Goal: Information Seeking & Learning: Learn about a topic

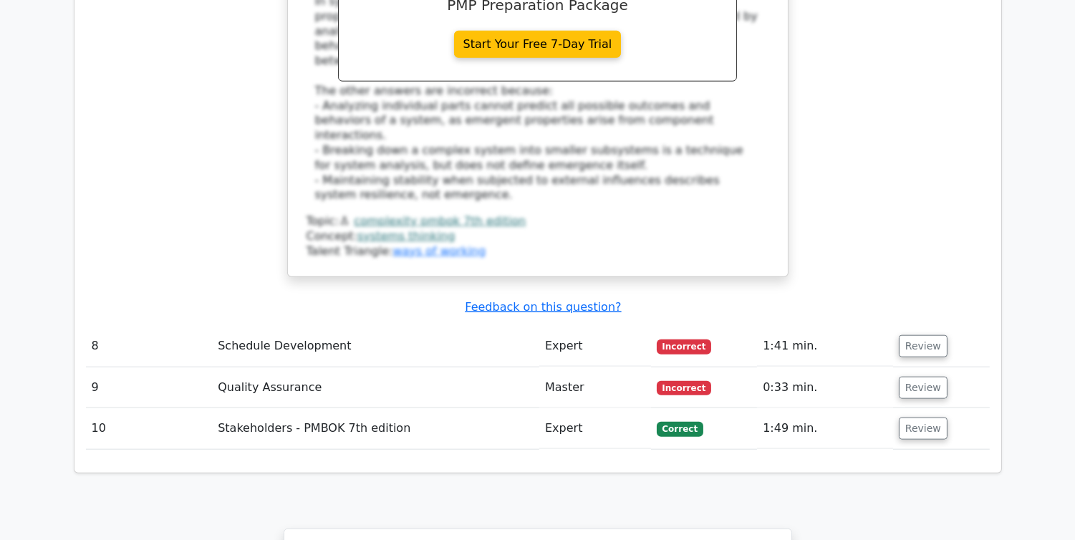
scroll to position [3396, 0]
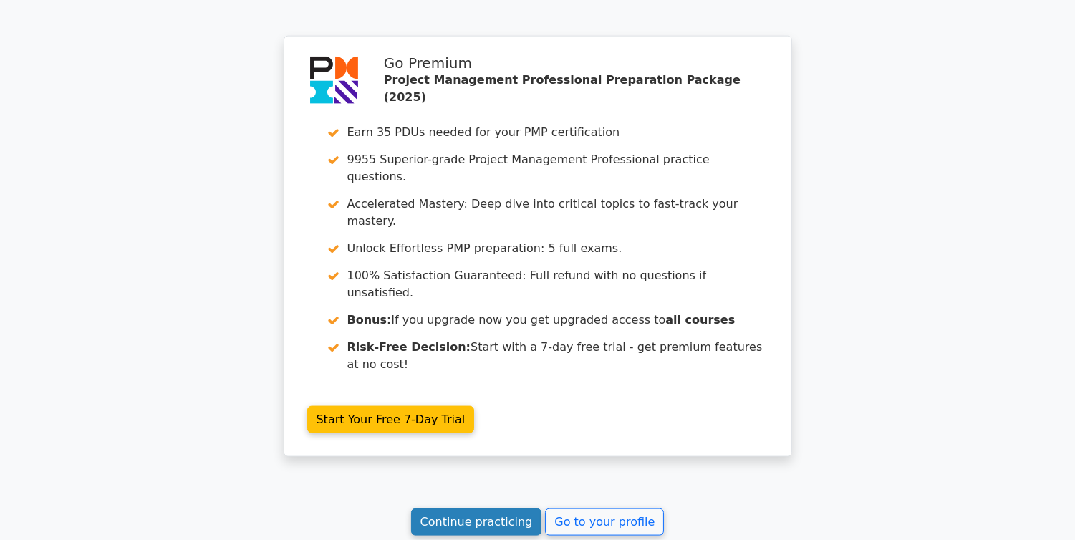
click at [480, 509] on link "Continue practicing" at bounding box center [476, 522] width 131 height 27
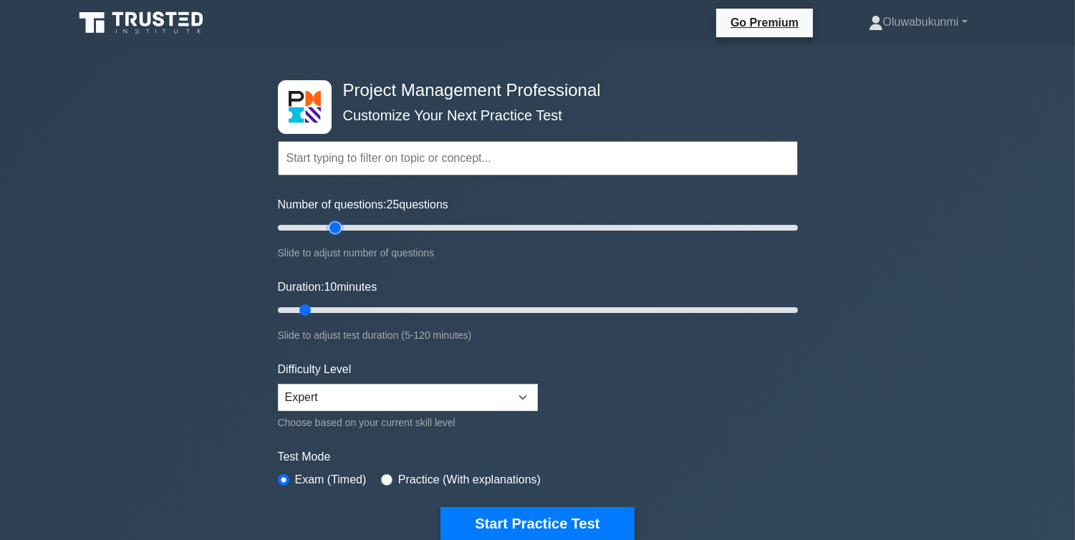
drag, startPoint x: 332, startPoint y: 222, endPoint x: 332, endPoint y: 230, distance: 7.9
click at [332, 230] on input "Number of questions: 25 questions" at bounding box center [538, 227] width 520 height 17
type input "20"
click at [324, 227] on input "Number of questions: 25 questions" at bounding box center [538, 227] width 520 height 17
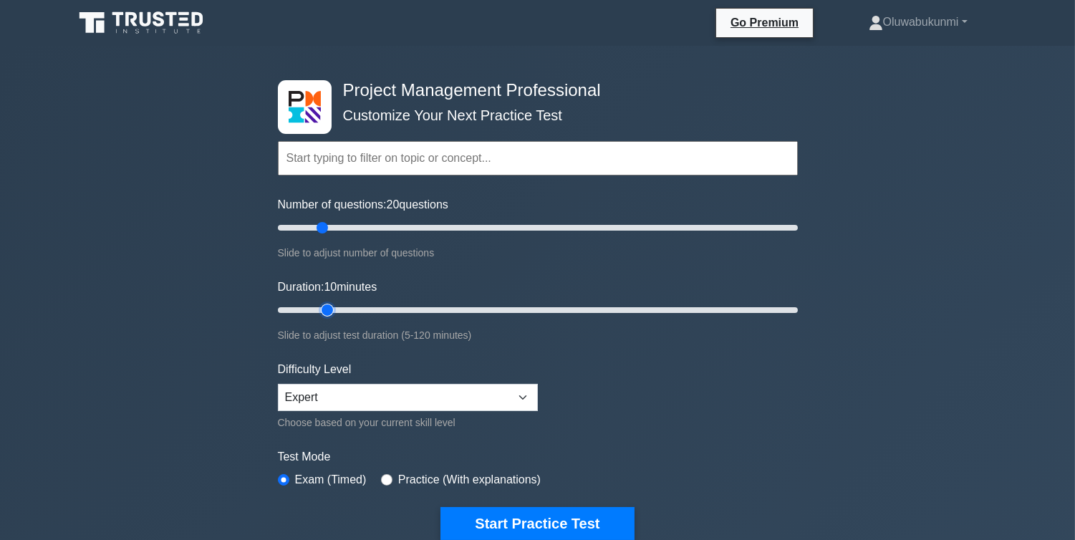
click at [325, 306] on input "Duration: 10 minutes" at bounding box center [538, 310] width 520 height 17
click at [337, 306] on input "Duration: 15 minutes" at bounding box center [538, 310] width 520 height 17
click at [352, 309] on input "Duration: 15 minutes" at bounding box center [538, 310] width 520 height 17
type input "25"
click at [367, 309] on input "Duration: 20 minutes" at bounding box center [538, 310] width 520 height 17
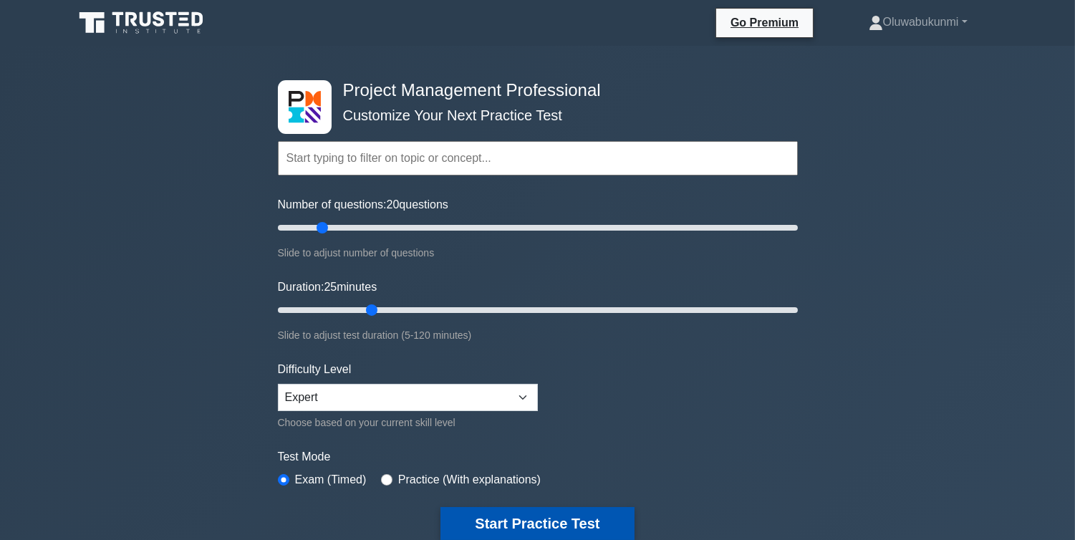
click at [484, 521] on button "Start Practice Test" at bounding box center [537, 523] width 193 height 33
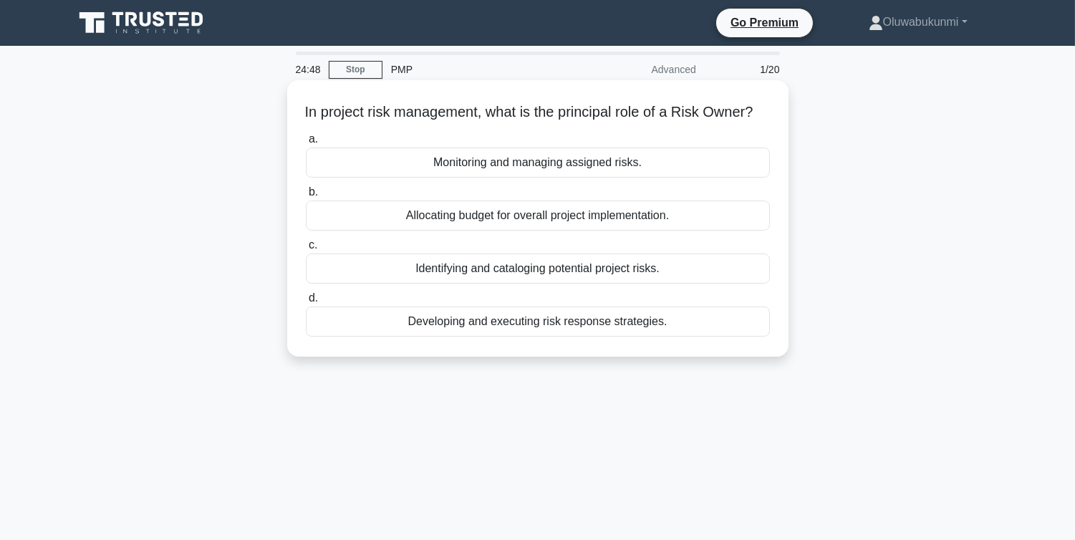
click at [538, 178] on div "Monitoring and managing assigned risks." at bounding box center [538, 163] width 464 height 30
click at [306, 144] on input "a. Monitoring and managing assigned risks." at bounding box center [306, 139] width 0 height 9
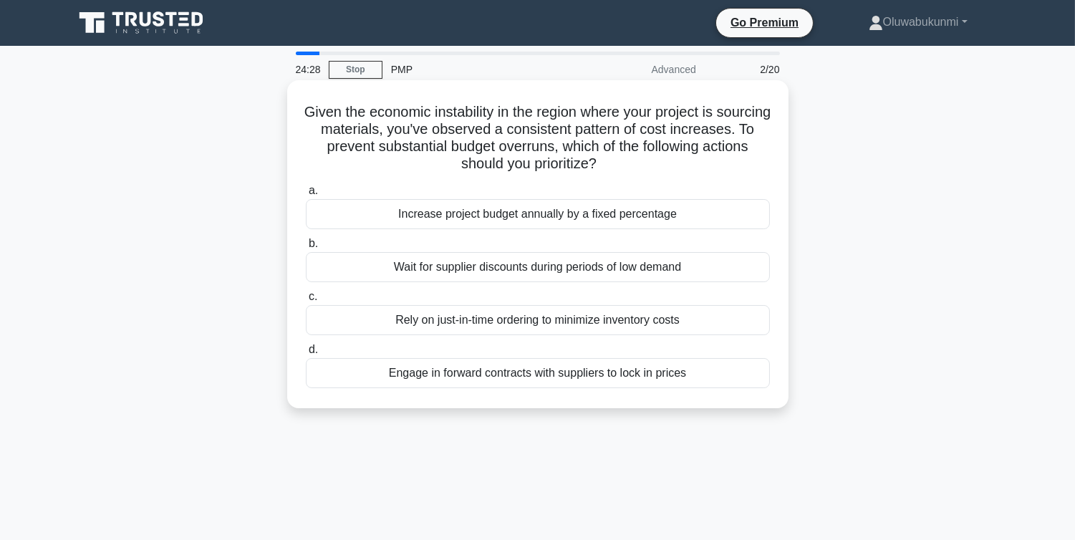
click at [510, 383] on div "Engage in forward contracts with suppliers to lock in prices" at bounding box center [538, 373] width 464 height 30
click at [306, 355] on input "d. Engage in forward contracts with suppliers to lock in prices" at bounding box center [306, 349] width 0 height 9
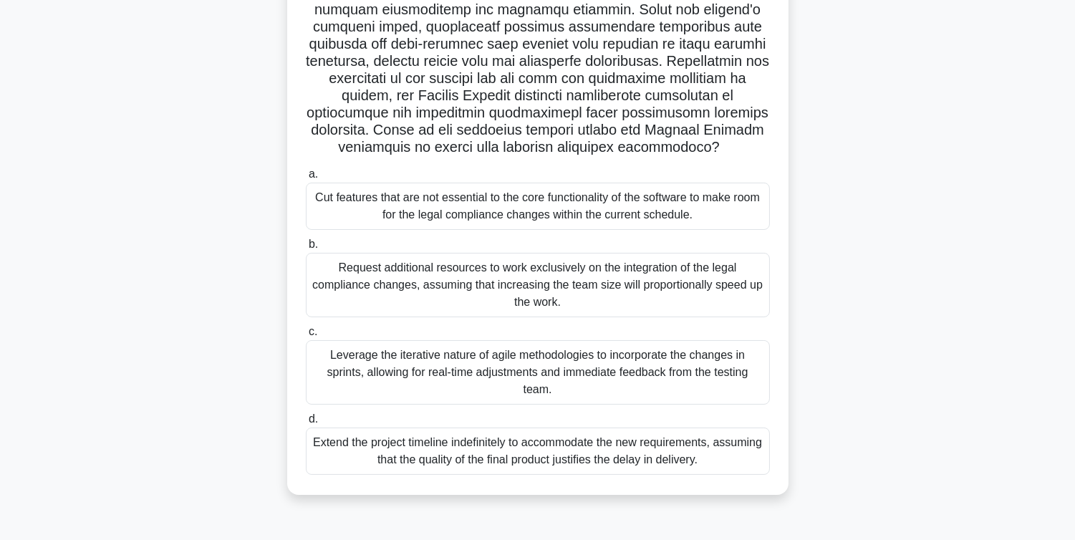
scroll to position [225, 0]
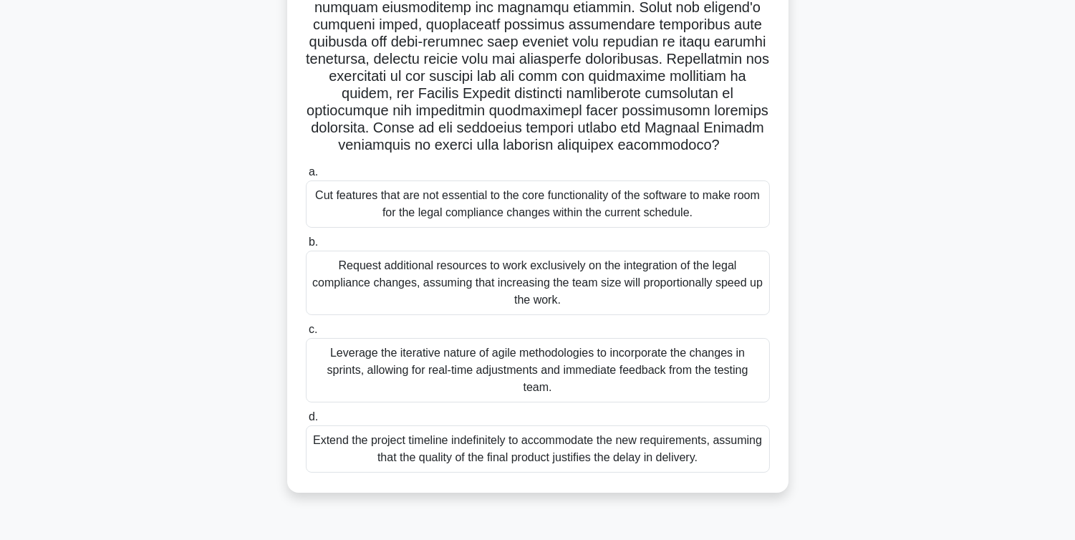
click at [580, 363] on div "Leverage the iterative nature of agile methodologies to incorporate the changes…" at bounding box center [538, 370] width 464 height 64
click at [306, 335] on input "c. Leverage the iterative nature of agile methodologies to incorporate the chan…" at bounding box center [306, 329] width 0 height 9
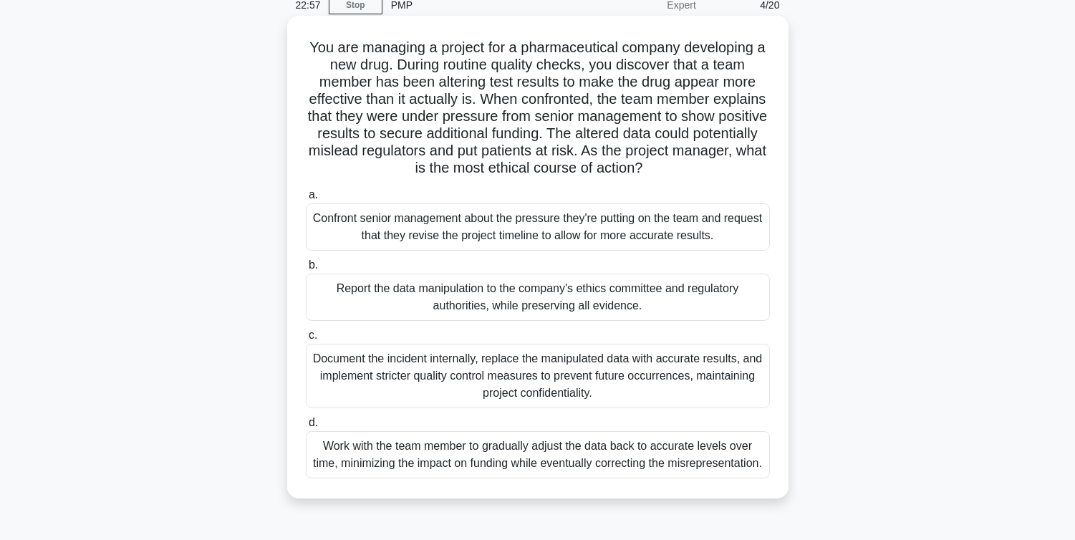
scroll to position [66, 0]
click at [701, 291] on div "Report the data manipulation to the company's ethics committee and regulatory a…" at bounding box center [538, 295] width 464 height 47
click at [306, 269] on input "b. Report the data manipulation to the company's ethics committee and regulator…" at bounding box center [306, 263] width 0 height 9
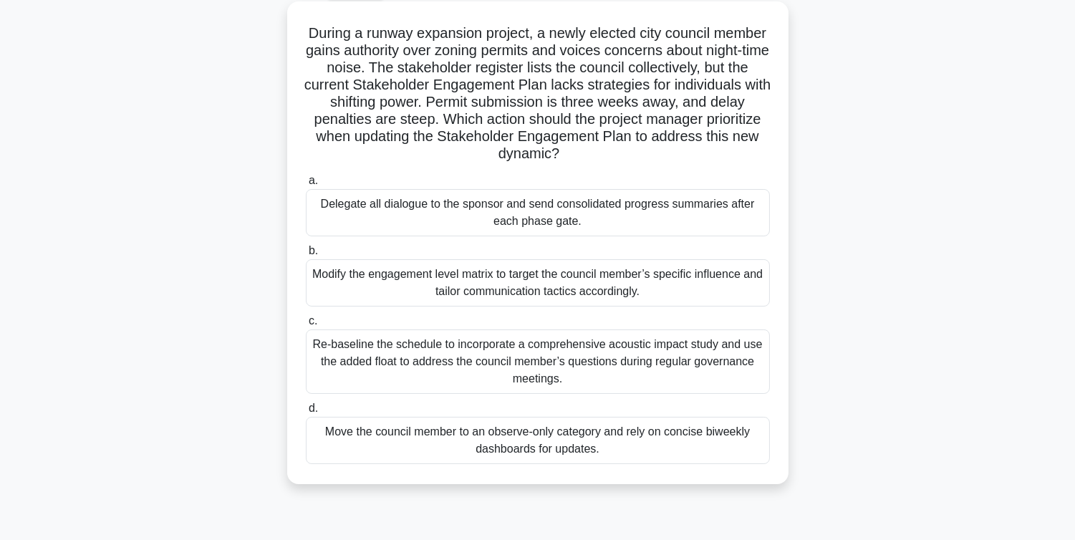
scroll to position [80, 0]
click at [554, 292] on div "Modify the engagement level matrix to target the council member’s specific infl…" at bounding box center [538, 282] width 464 height 47
click at [306, 255] on input "b. Modify the engagement level matrix to target the council member’s specific i…" at bounding box center [306, 250] width 0 height 9
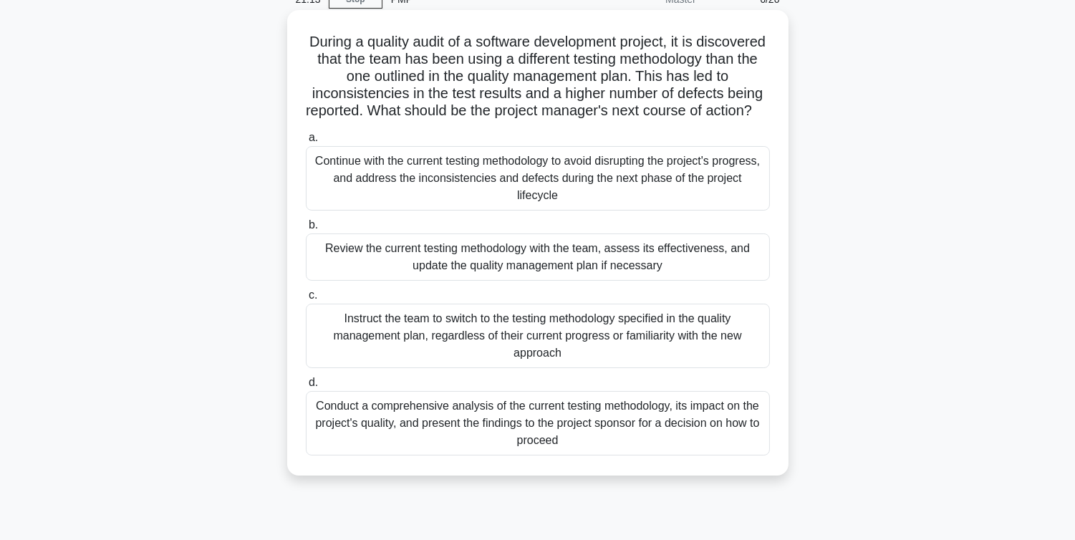
scroll to position [66, 0]
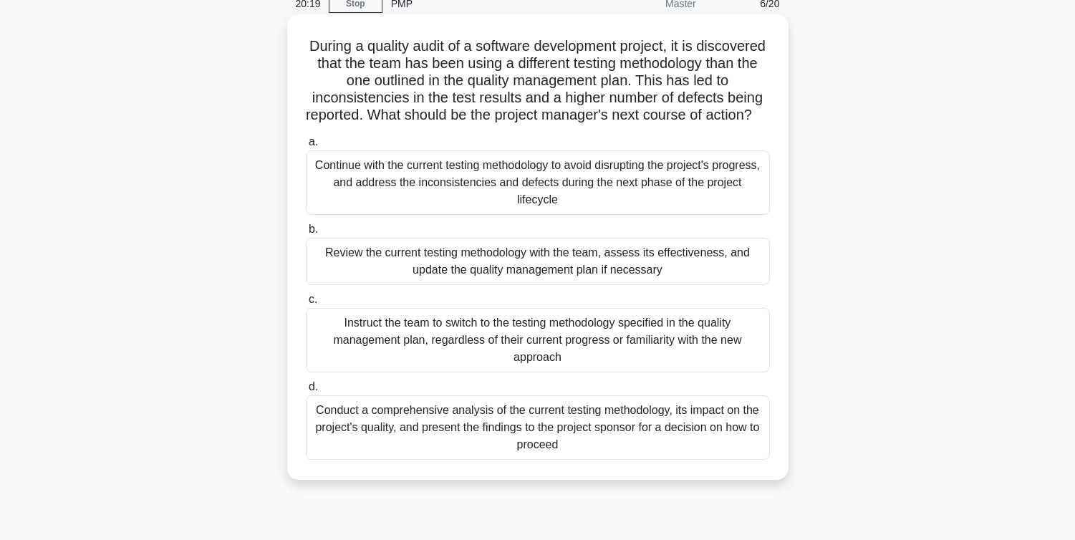
click at [524, 285] on div "Review the current testing methodology with the team, assess its effectiveness,…" at bounding box center [538, 261] width 464 height 47
click at [306, 234] on input "b. Review the current testing methodology with the team, assess its effectivene…" at bounding box center [306, 229] width 0 height 9
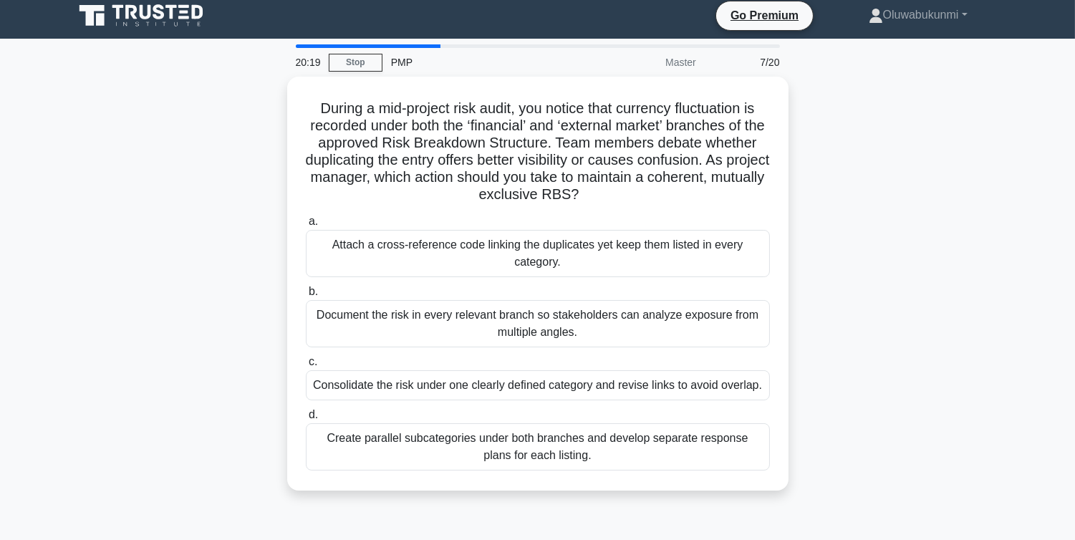
scroll to position [0, 0]
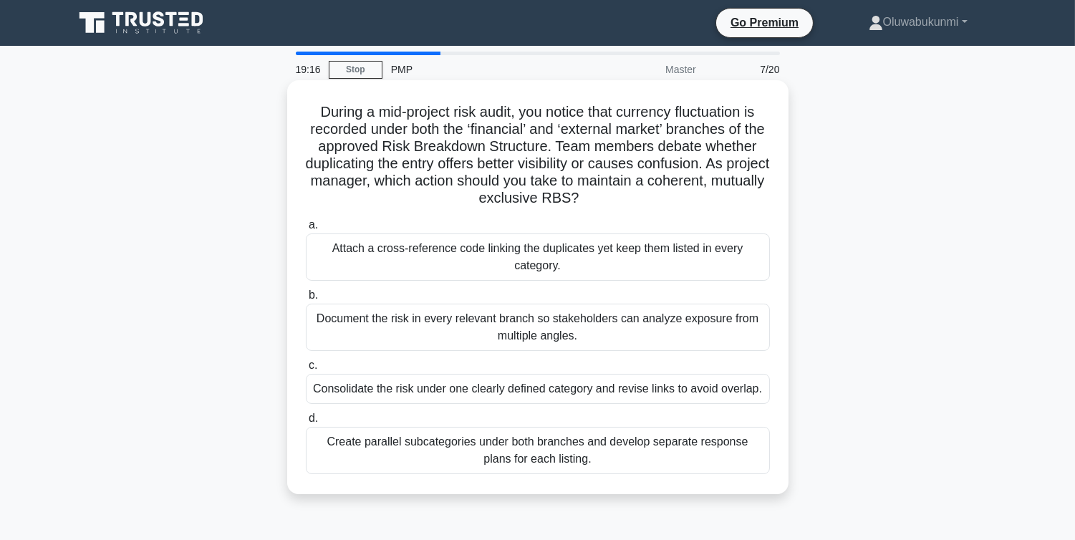
click at [470, 390] on div "Consolidate the risk under one clearly defined category and revise links to avo…" at bounding box center [538, 389] width 464 height 30
click at [306, 370] on input "c. Consolidate the risk under one clearly defined category and revise links to …" at bounding box center [306, 365] width 0 height 9
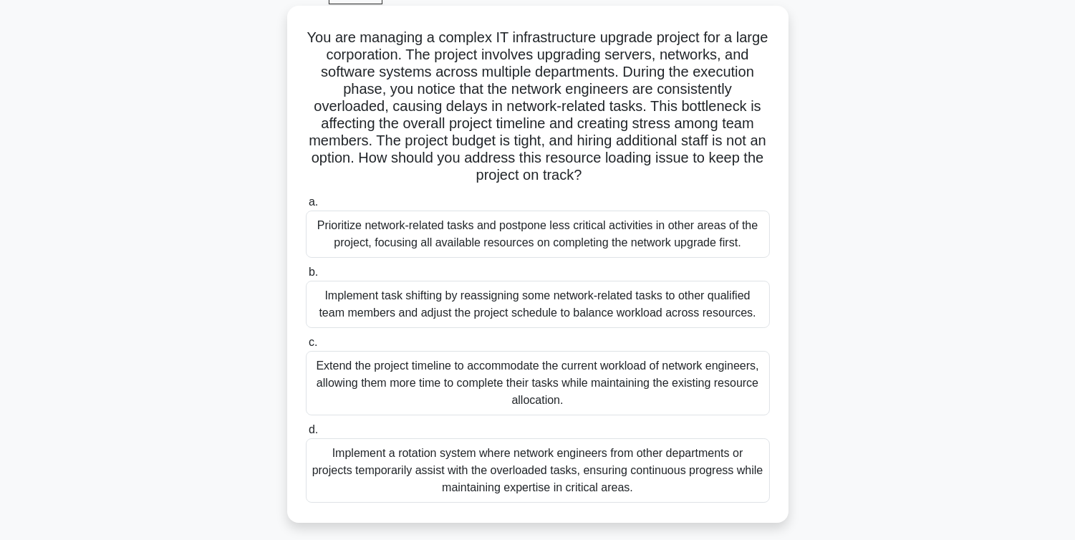
scroll to position [80, 0]
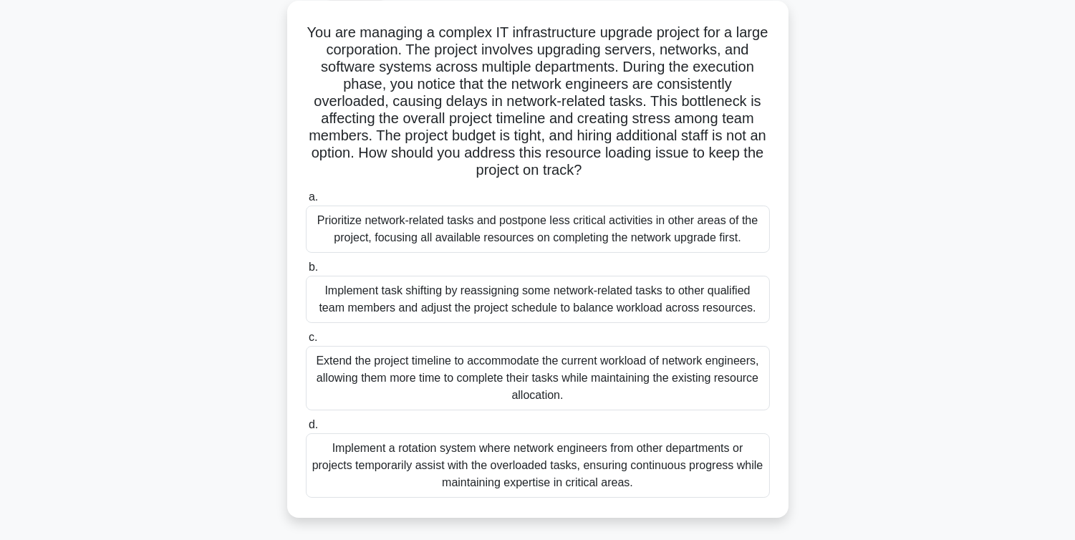
click at [634, 230] on div "Prioritize network-related tasks and postpone less critical activities in other…" at bounding box center [538, 229] width 464 height 47
click at [306, 202] on input "a. Prioritize network-related tasks and postpone less critical activities in ot…" at bounding box center [306, 197] width 0 height 9
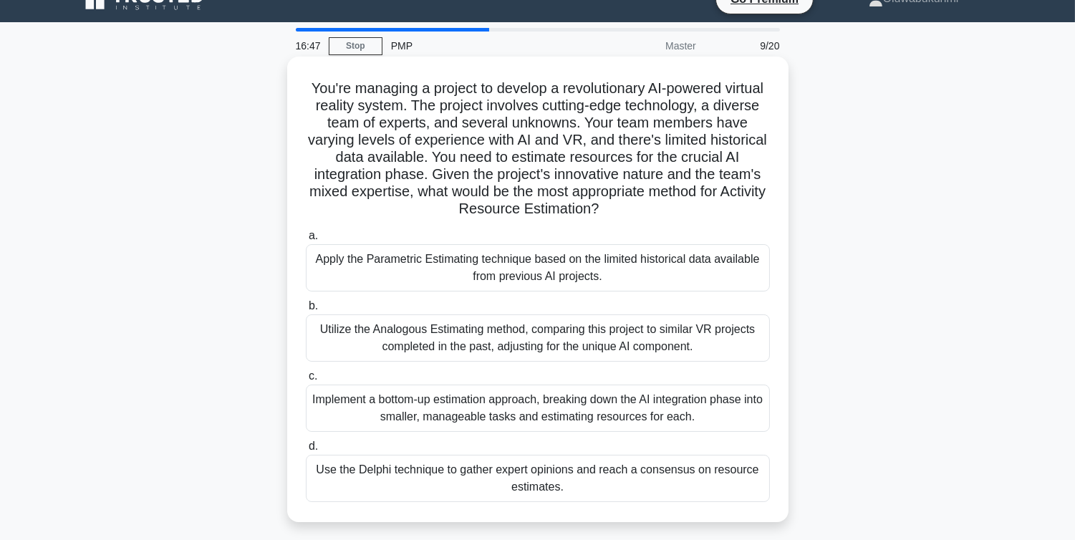
scroll to position [26, 0]
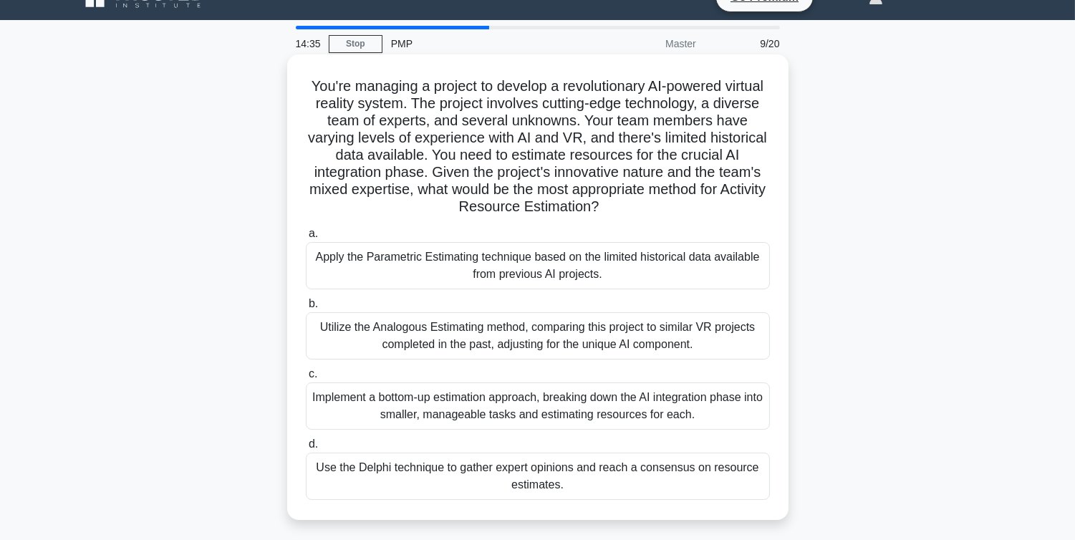
click at [403, 415] on div "Implement a bottom-up estimation approach, breaking down the AI integration pha…" at bounding box center [538, 406] width 464 height 47
click at [306, 379] on input "c. Implement a bottom-up estimation approach, breaking down the AI integration …" at bounding box center [306, 374] width 0 height 9
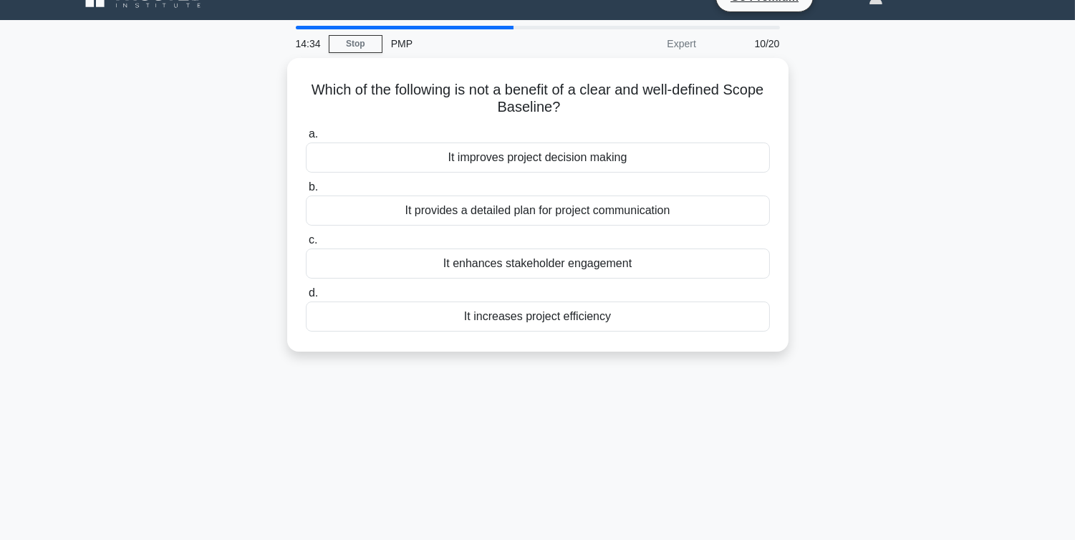
scroll to position [0, 0]
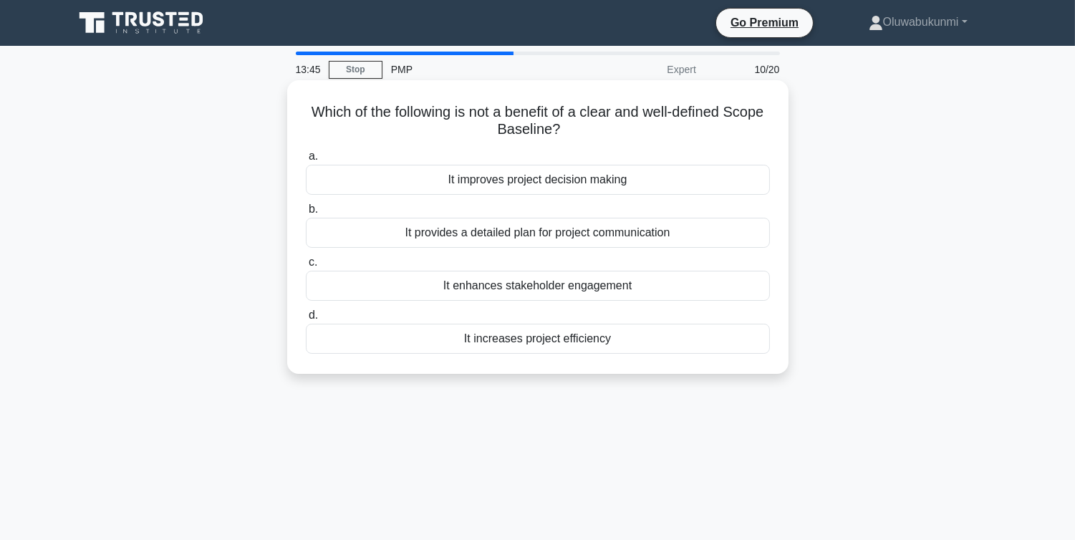
click at [524, 275] on div "It enhances stakeholder engagement" at bounding box center [538, 286] width 464 height 30
click at [306, 267] on input "c. It enhances stakeholder engagement" at bounding box center [306, 262] width 0 height 9
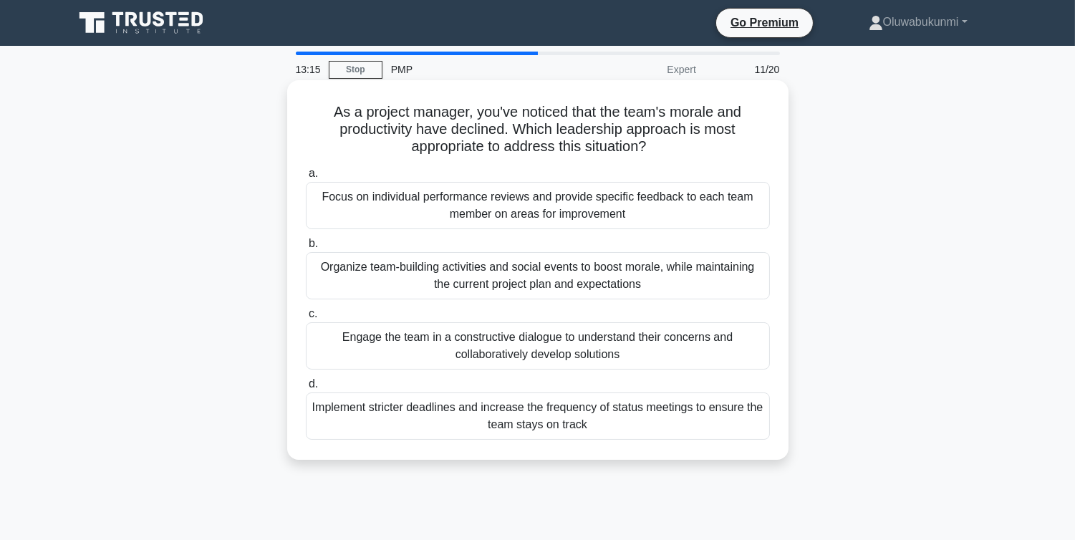
click at [512, 354] on div "Engage the team in a constructive dialogue to understand their concerns and col…" at bounding box center [538, 345] width 464 height 47
click at [306, 319] on input "c. Engage the team in a constructive dialogue to understand their concerns and …" at bounding box center [306, 313] width 0 height 9
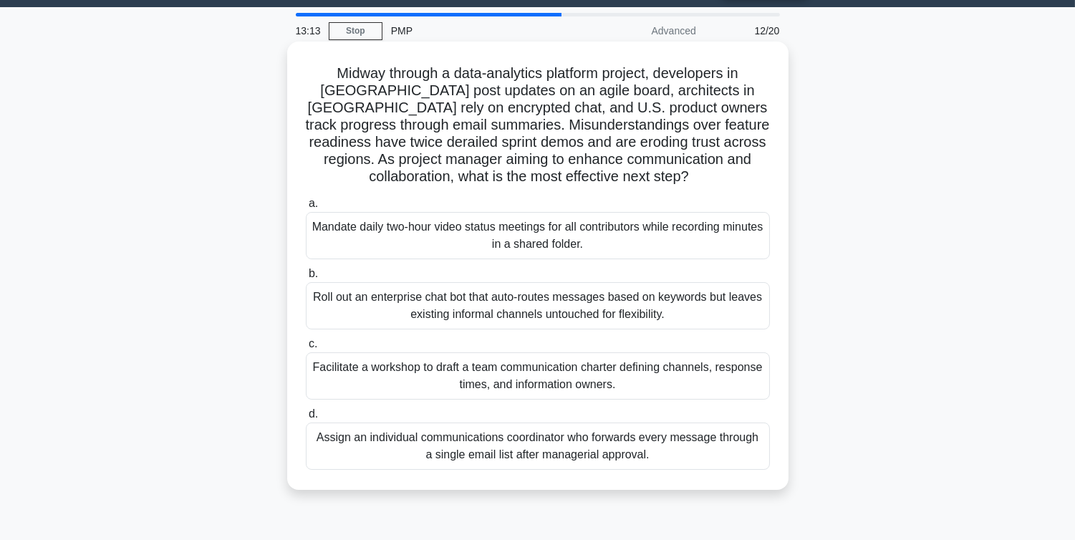
scroll to position [39, 0]
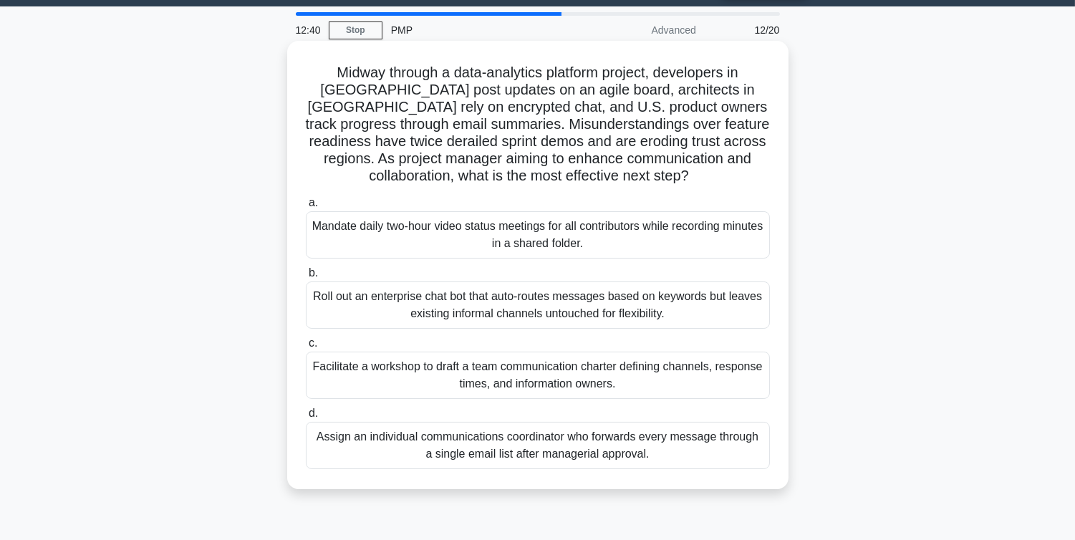
click at [556, 376] on div "Facilitate a workshop to draft a team communication charter defining channels, …" at bounding box center [538, 375] width 464 height 47
click at [306, 348] on input "c. Facilitate a workshop to draft a team communication charter defining channel…" at bounding box center [306, 343] width 0 height 9
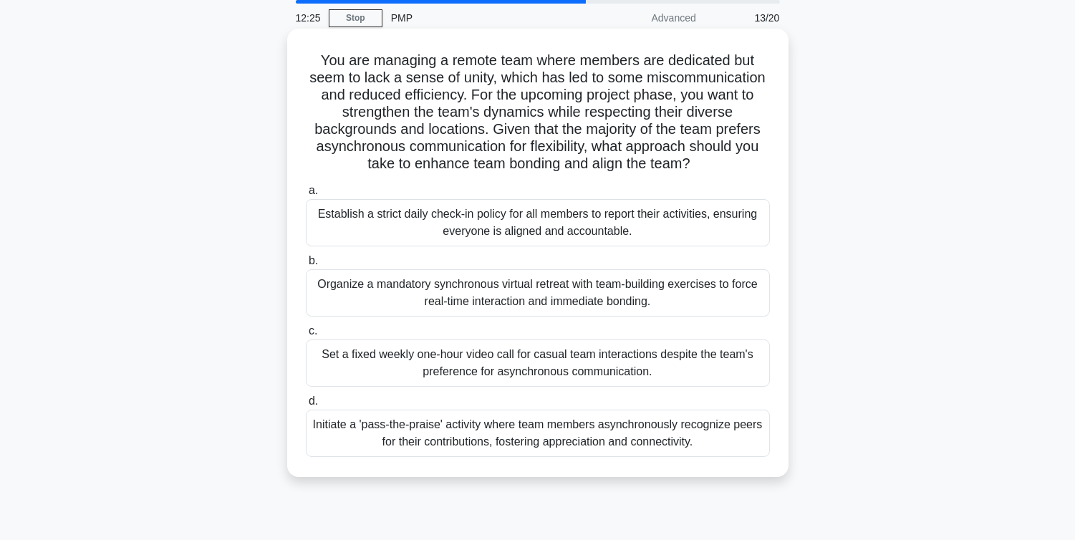
scroll to position [53, 0]
click at [587, 438] on div "Initiate a 'pass-the-praise' activity where team members asynchronously recogni…" at bounding box center [538, 431] width 464 height 47
click at [306, 405] on input "d. Initiate a 'pass-the-praise' activity where team members asynchronously reco…" at bounding box center [306, 399] width 0 height 9
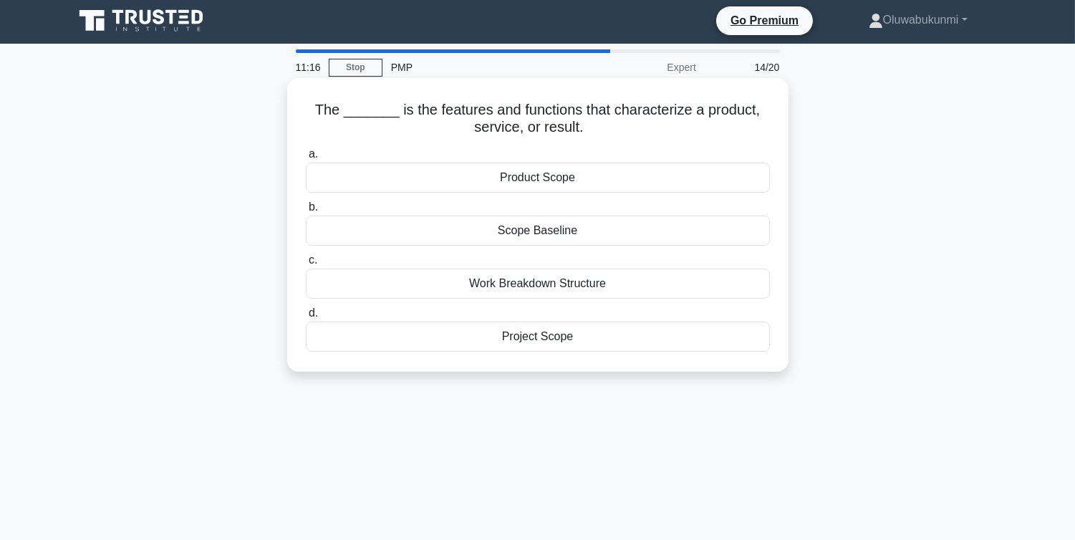
scroll to position [0, 0]
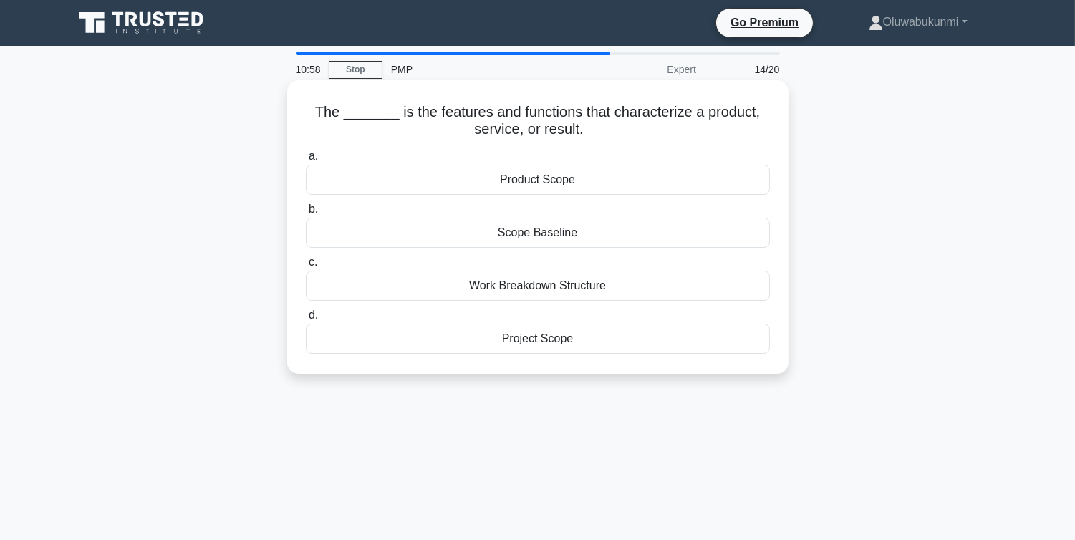
click at [566, 181] on div "Product Scope" at bounding box center [538, 180] width 464 height 30
click at [306, 161] on input "a. Product Scope" at bounding box center [306, 156] width 0 height 9
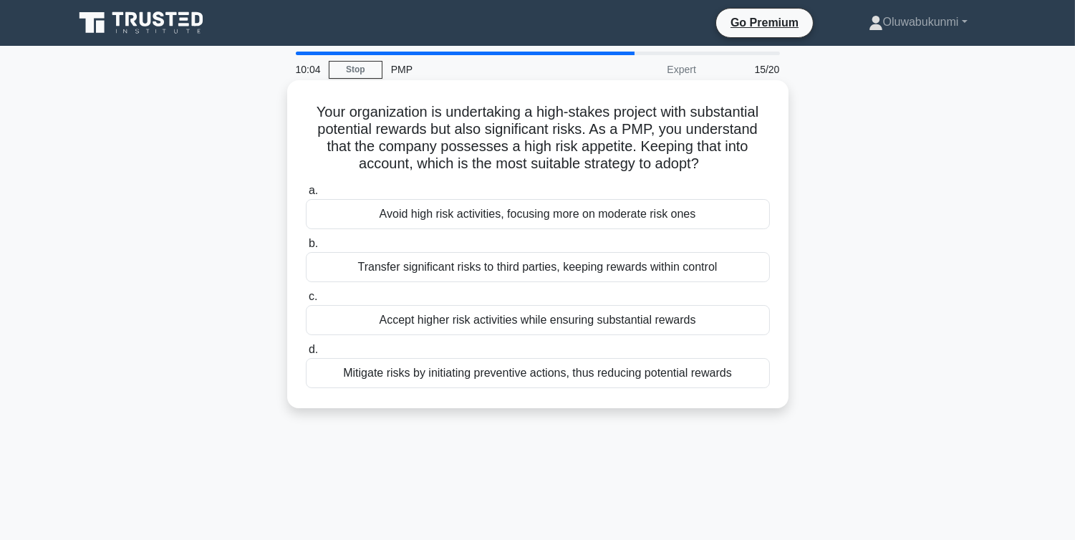
click at [443, 324] on div "Accept higher risk activities while ensuring substantial rewards" at bounding box center [538, 320] width 464 height 30
click at [306, 302] on input "c. Accept higher risk activities while ensuring substantial rewards" at bounding box center [306, 296] width 0 height 9
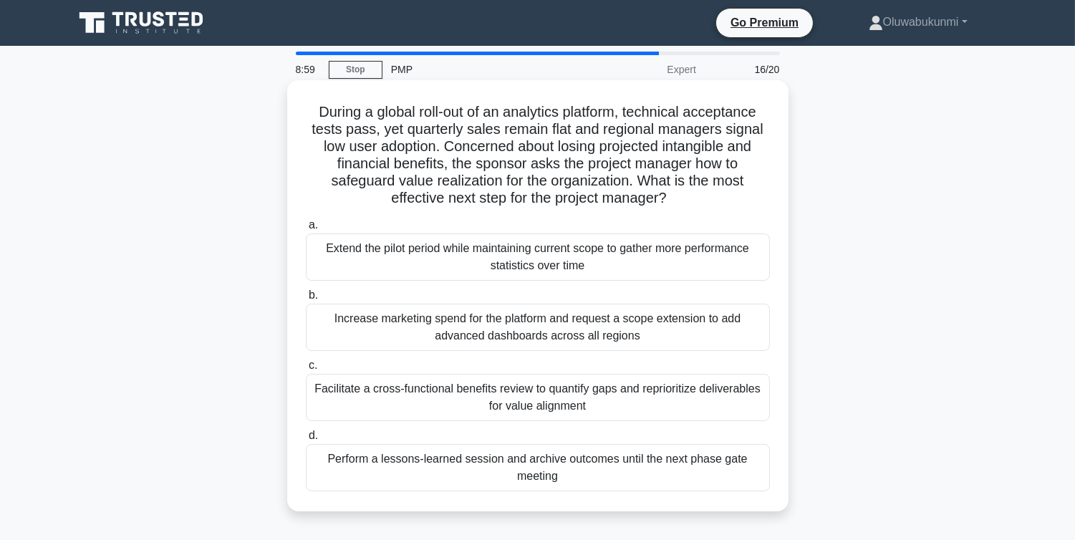
click at [471, 397] on div "Facilitate a cross-functional benefits review to quantify gaps and reprioritize…" at bounding box center [538, 397] width 464 height 47
click at [306, 370] on input "c. Facilitate a cross-functional benefits review to quantify gaps and repriorit…" at bounding box center [306, 365] width 0 height 9
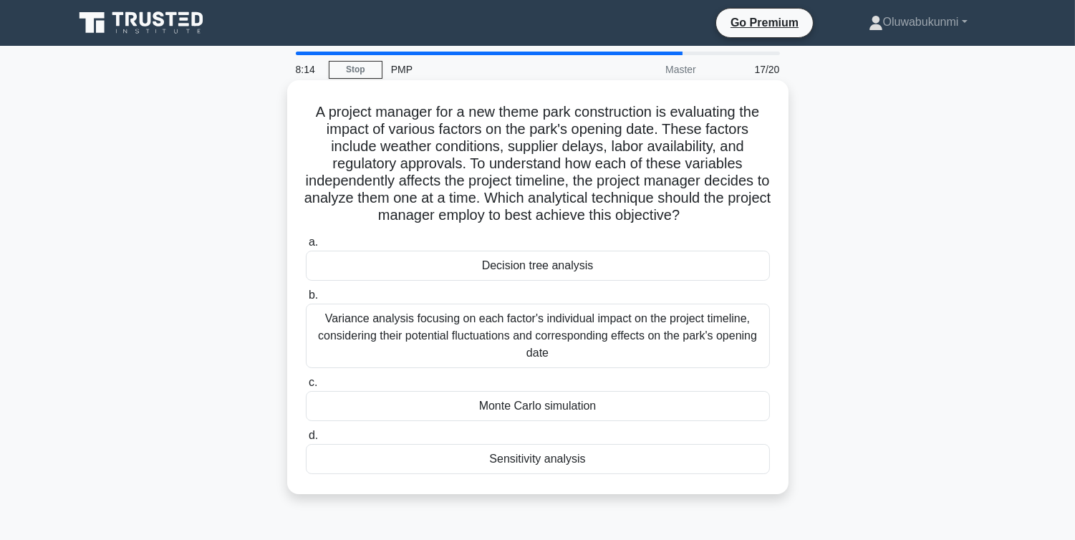
click at [543, 464] on div "Sensitivity analysis" at bounding box center [538, 459] width 464 height 30
click at [306, 441] on input "d. Sensitivity analysis" at bounding box center [306, 435] width 0 height 9
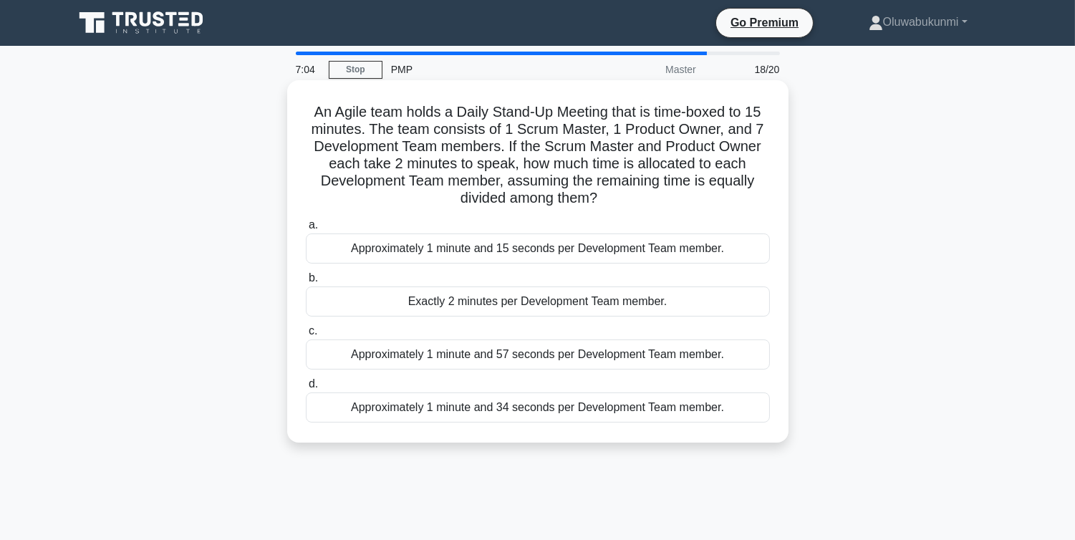
click at [526, 364] on div "Approximately 1 minute and 57 seconds per Development Team member." at bounding box center [538, 355] width 464 height 30
click at [306, 336] on input "c. Approximately 1 minute and 57 seconds per Development Team member." at bounding box center [306, 331] width 0 height 9
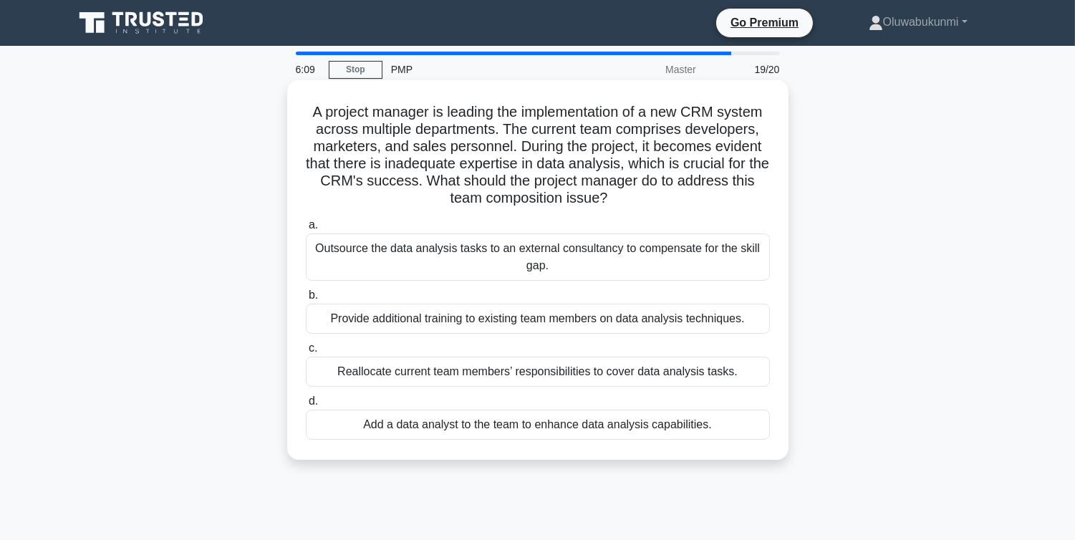
click at [499, 320] on div "Provide additional training to existing team members on data analysis technique…" at bounding box center [538, 319] width 464 height 30
click at [306, 300] on input "b. Provide additional training to existing team members on data analysis techni…" at bounding box center [306, 295] width 0 height 9
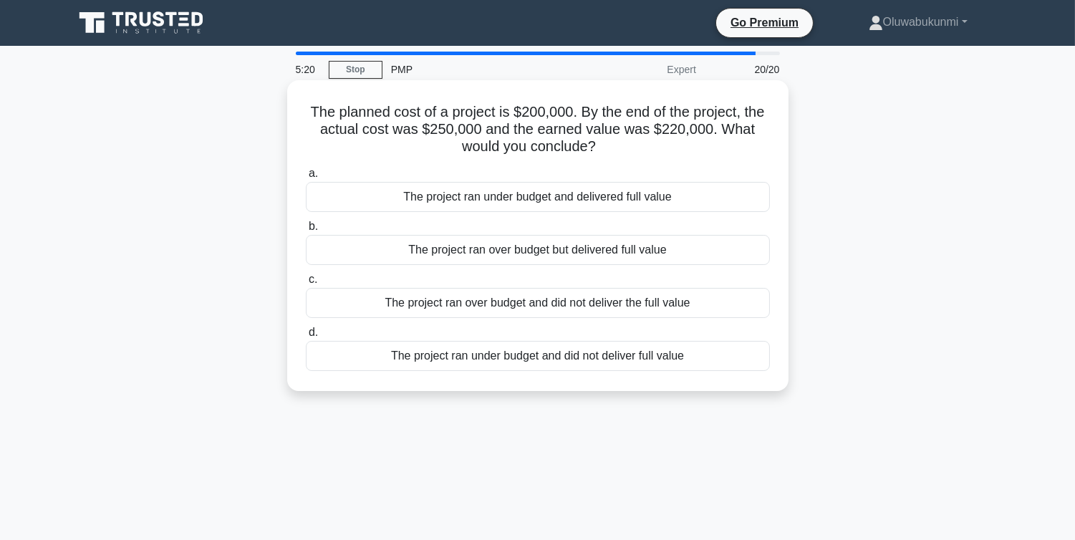
click at [433, 247] on div "The project ran over budget but delivered full value" at bounding box center [538, 250] width 464 height 30
click at [306, 231] on input "b. The project ran over budget but delivered full value" at bounding box center [306, 226] width 0 height 9
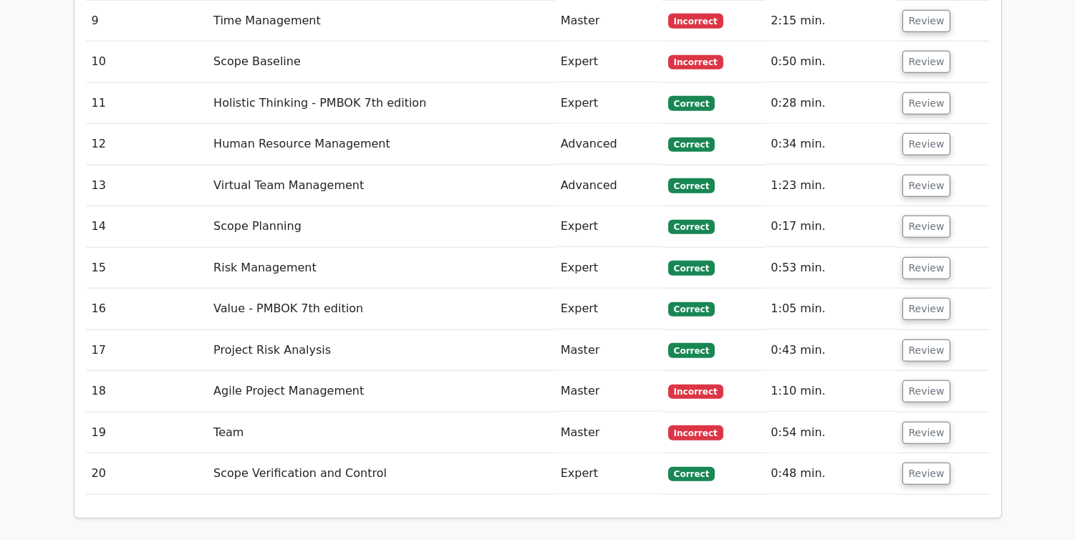
scroll to position [2555, 0]
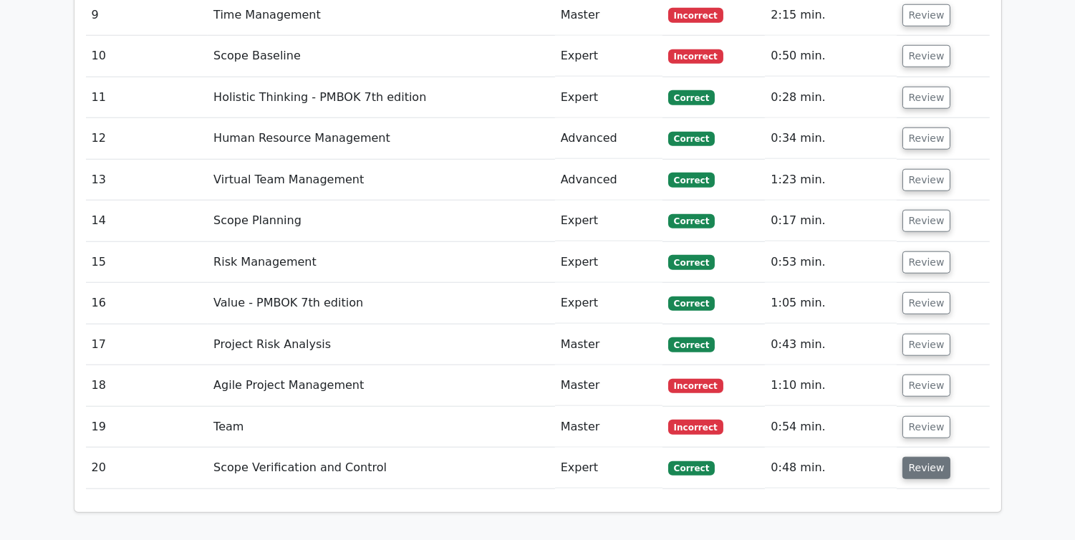
click at [941, 457] on button "Review" at bounding box center [927, 468] width 49 height 22
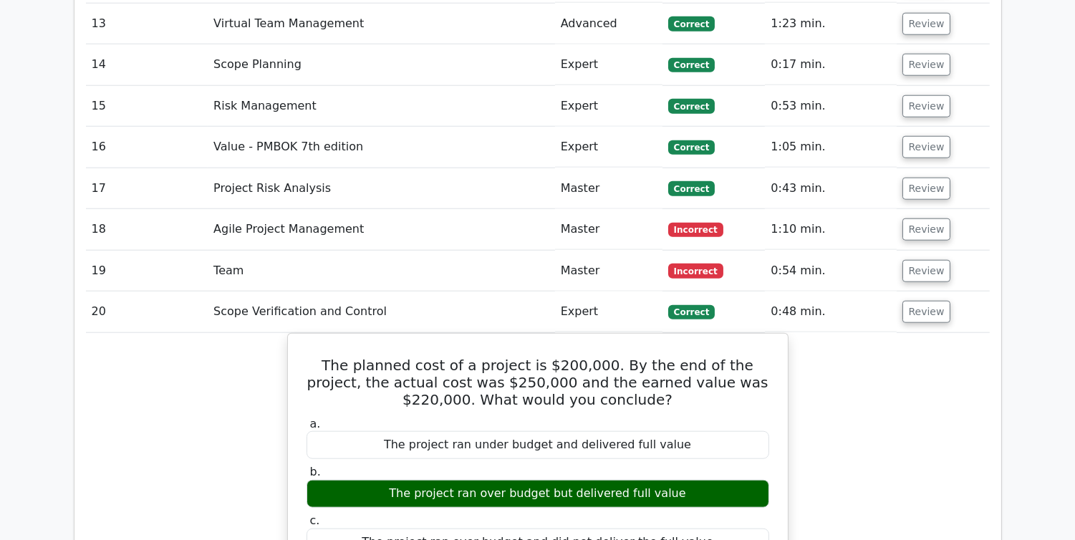
scroll to position [2701, 0]
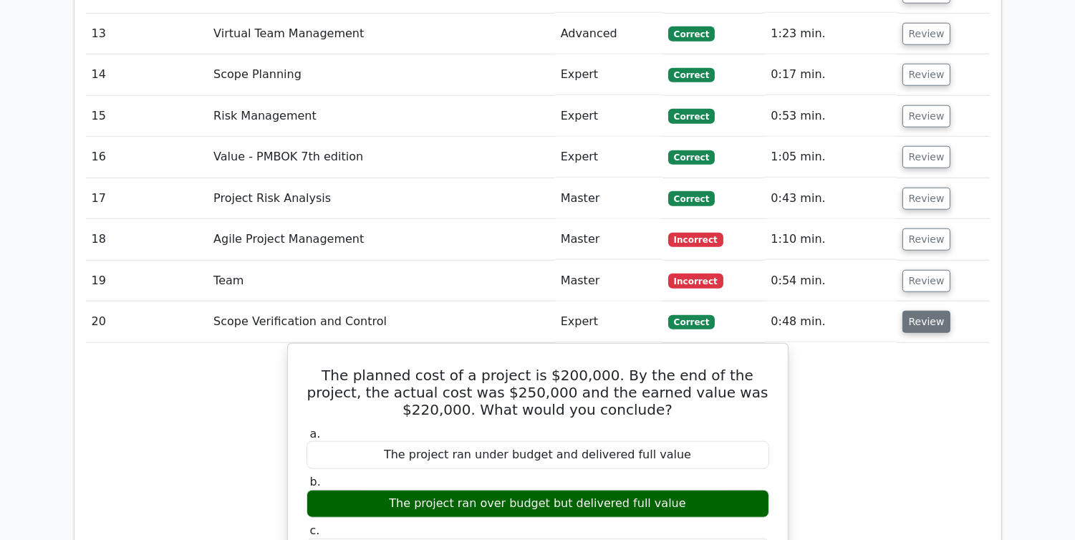
click at [924, 311] on button "Review" at bounding box center [927, 322] width 49 height 22
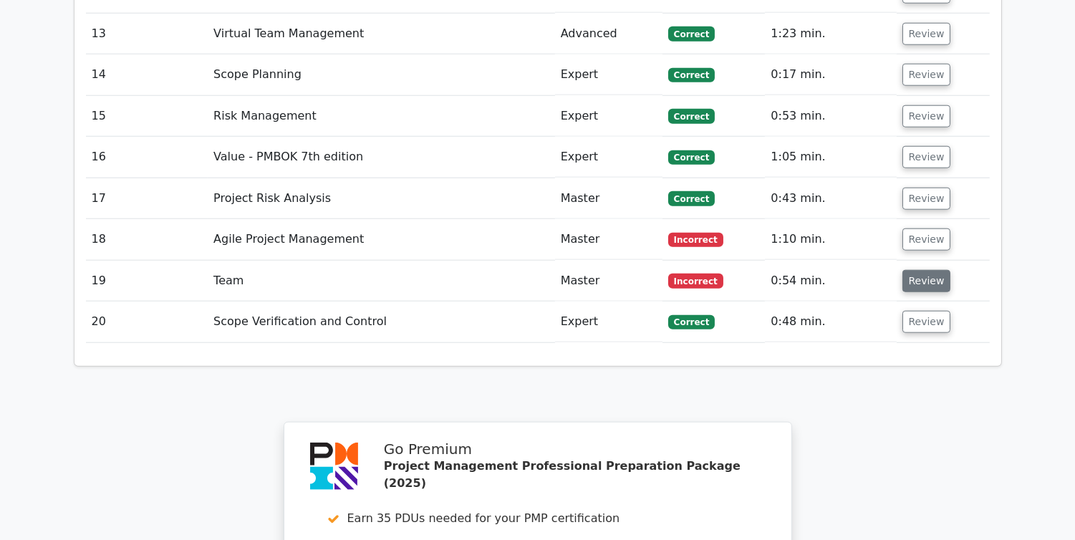
click at [925, 270] on button "Review" at bounding box center [927, 281] width 49 height 22
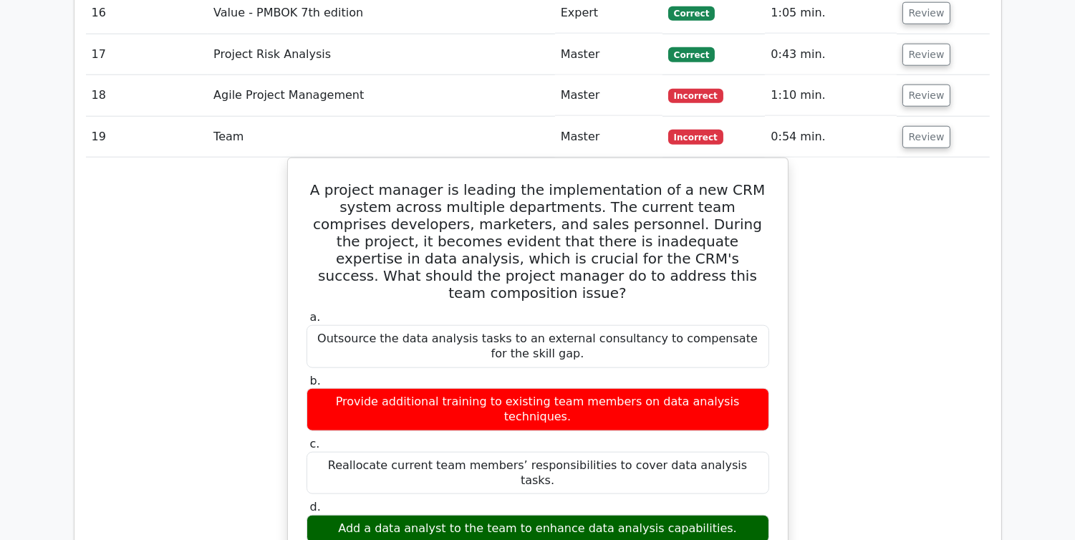
scroll to position [2834, 0]
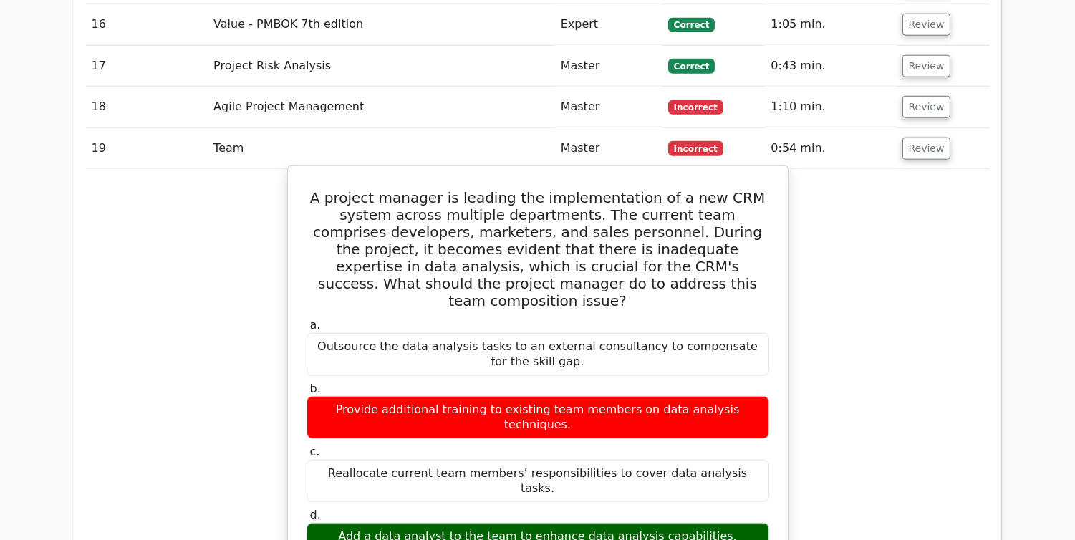
drag, startPoint x: 305, startPoint y: 98, endPoint x: 719, endPoint y: 390, distance: 506.4
click at [719, 390] on div "A project manager is leading the implementation of a new CRM system across mult…" at bounding box center [538, 495] width 489 height 646
copy div "A project manager is leading the implementation of a new CRM system across mult…"
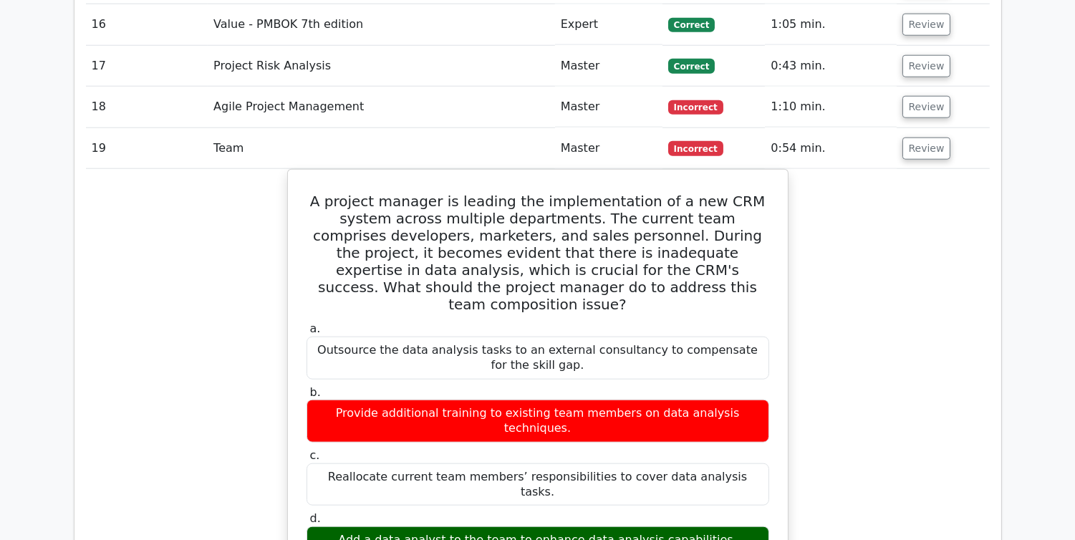
click at [857, 169] on div "A project manager is leading the implementation of a new CRM system across mult…" at bounding box center [538, 507] width 904 height 676
click at [906, 138] on button "Review" at bounding box center [927, 149] width 49 height 22
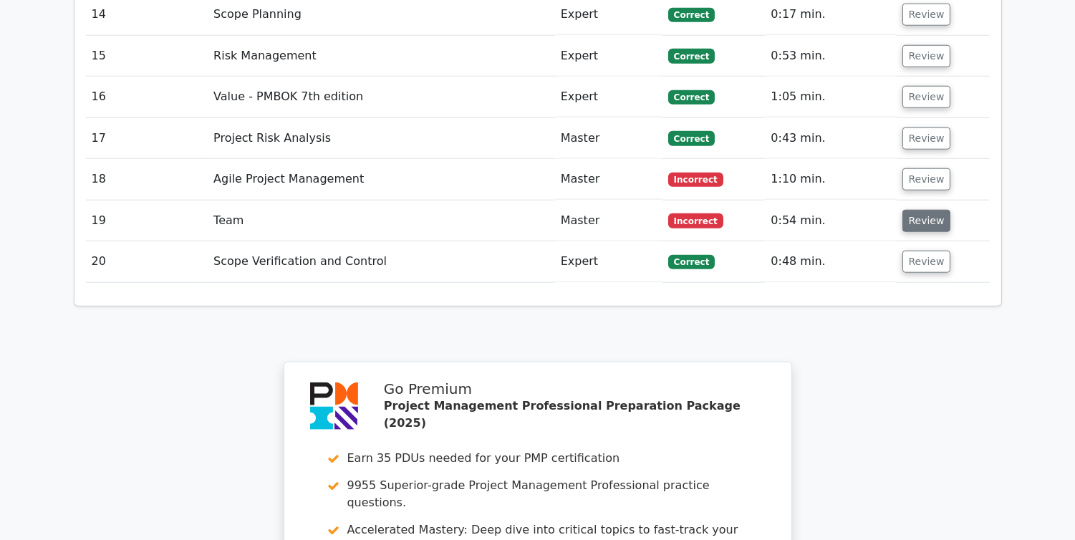
scroll to position [2754, 0]
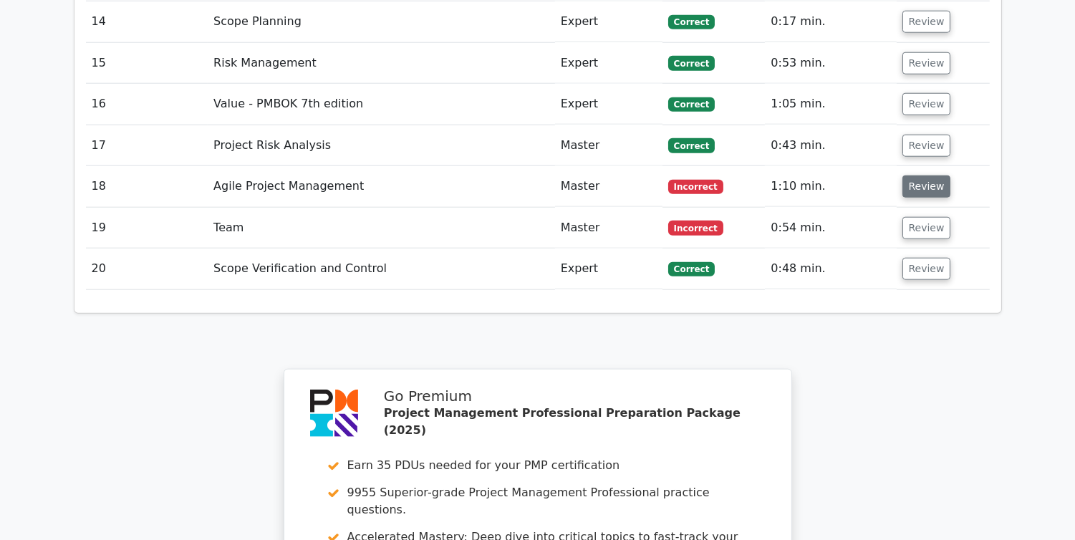
click at [926, 175] on button "Review" at bounding box center [927, 186] width 49 height 22
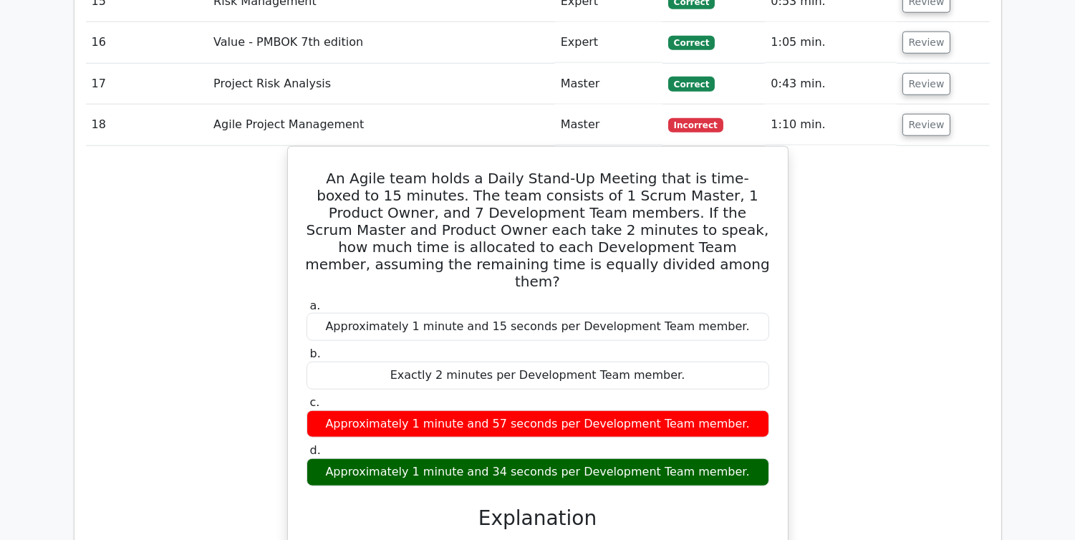
scroll to position [2820, 0]
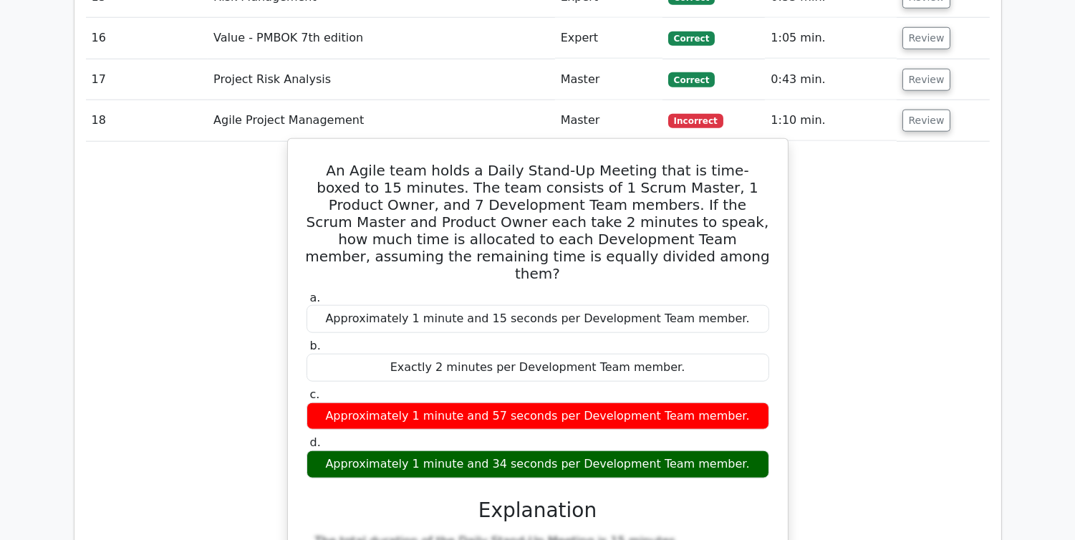
drag, startPoint x: 307, startPoint y: 70, endPoint x: 731, endPoint y: 358, distance: 513.2
click at [731, 358] on div "An Agile team holds a Daily Stand-Up Meeting that is time-boxed to 15 minutes. …" at bounding box center [538, 508] width 489 height 726
click at [646, 354] on div "Exactly 2 minutes per Development Team member." at bounding box center [538, 368] width 463 height 28
click at [305, 162] on h5 "An Agile team holds a Daily Stand-Up Meeting that is time-boxed to 15 minutes. …" at bounding box center [538, 222] width 466 height 120
drag, startPoint x: 305, startPoint y: 69, endPoint x: 743, endPoint y: 350, distance: 519.6
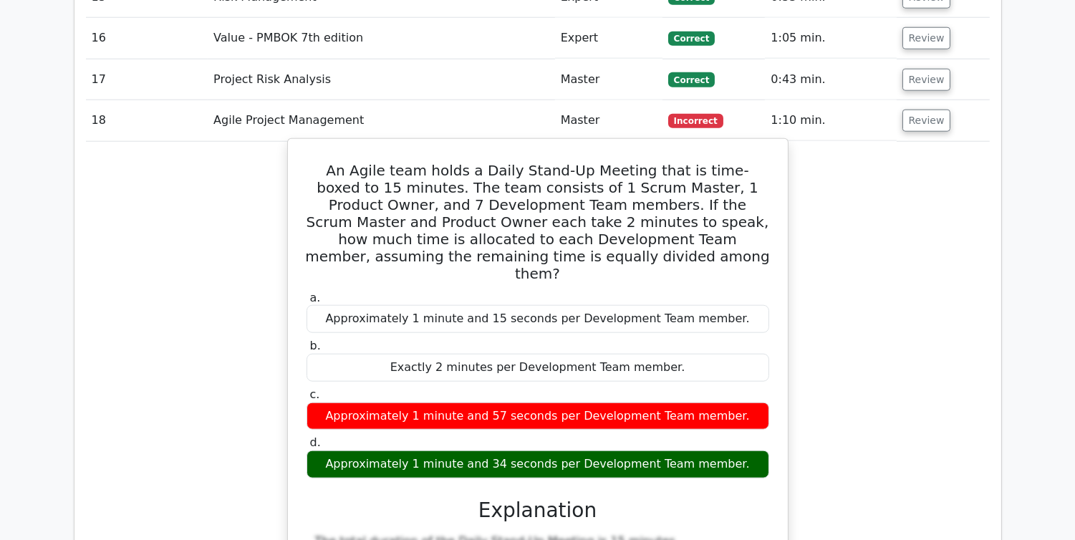
click at [743, 350] on div "An Agile team holds a Daily Stand-Up Meeting that is time-boxed to 15 minutes. …" at bounding box center [538, 508] width 489 height 726
copy div "An Agile team holds a Daily Stand-Up Meeting that is time-boxed to 15 minutes. …"
click at [453, 162] on h5 "An Agile team holds a Daily Stand-Up Meeting that is time-boxed to 15 minutes. …" at bounding box center [538, 222] width 466 height 120
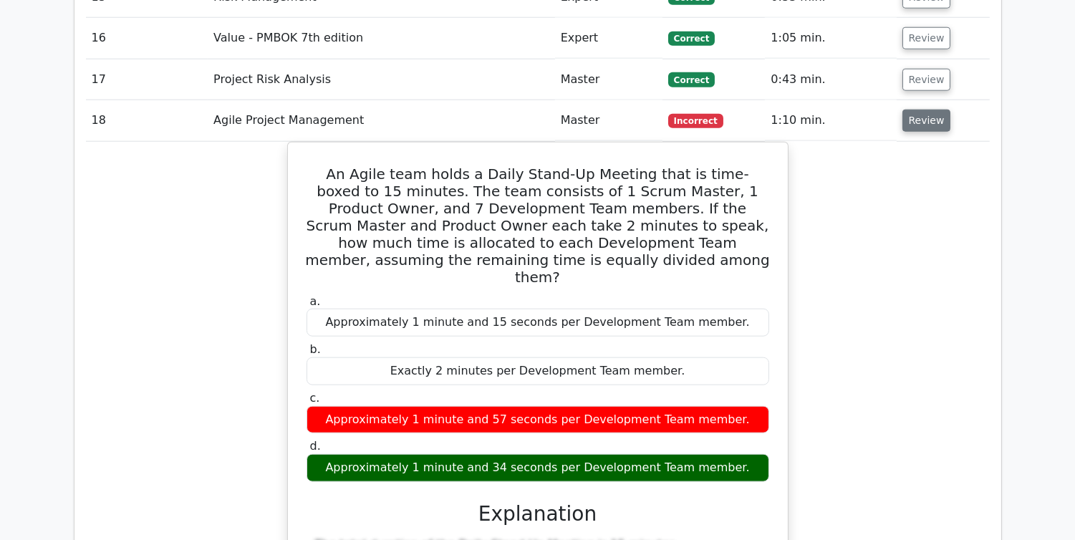
click at [913, 110] on button "Review" at bounding box center [927, 121] width 49 height 22
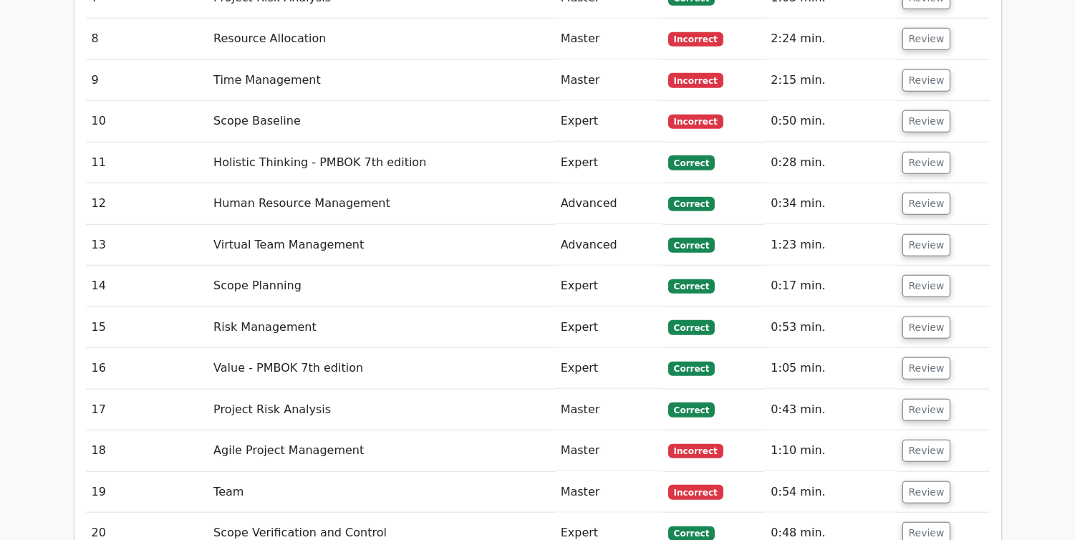
scroll to position [2489, 0]
click at [918, 400] on button "Review" at bounding box center [927, 411] width 49 height 22
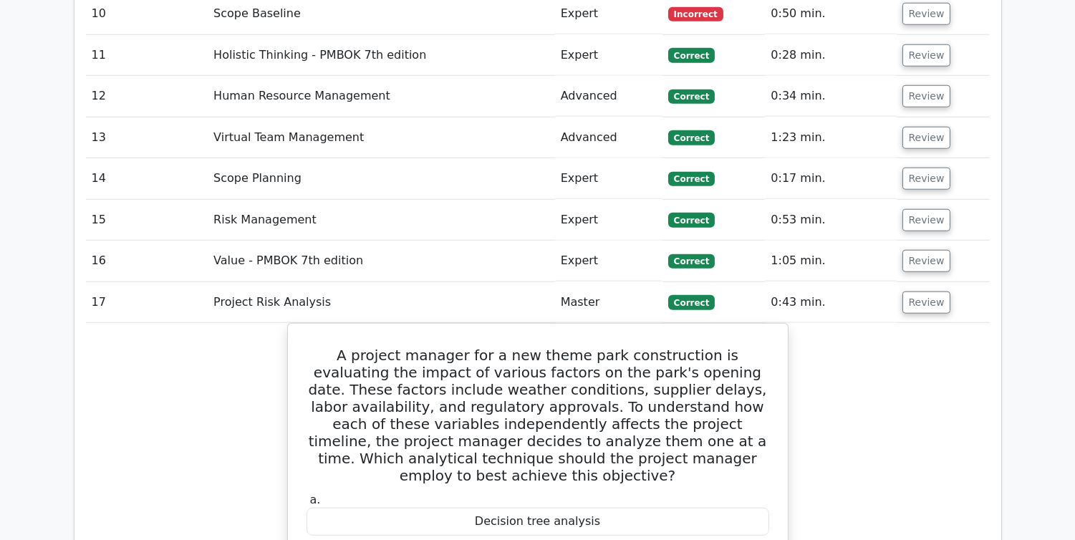
scroll to position [2595, 0]
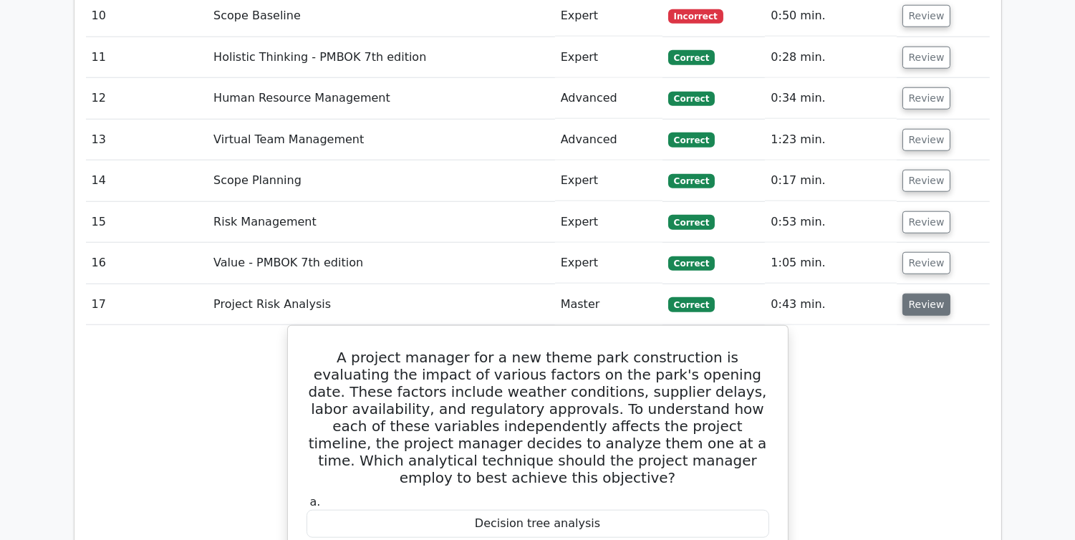
click at [912, 294] on button "Review" at bounding box center [927, 305] width 49 height 22
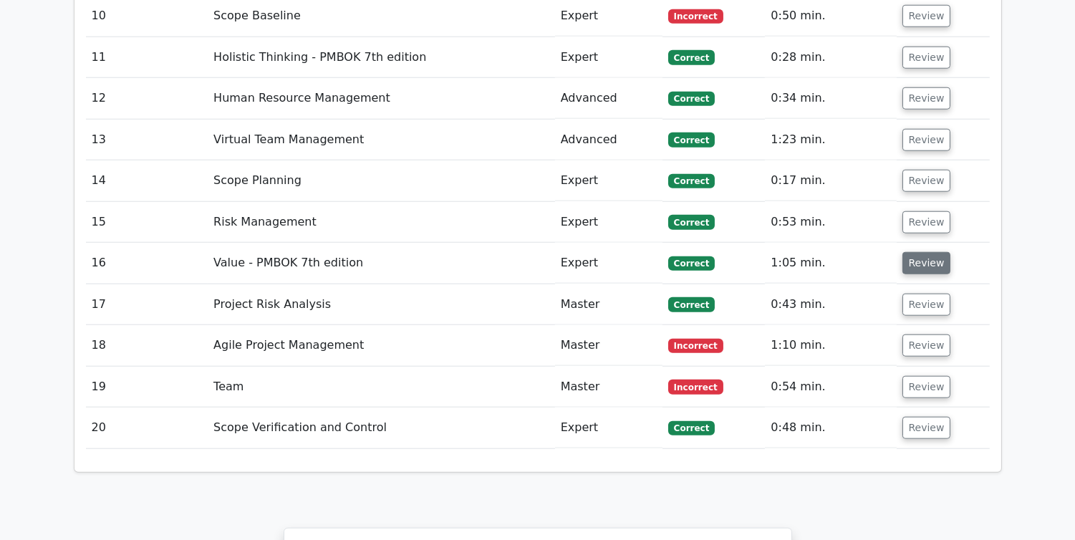
click at [920, 252] on button "Review" at bounding box center [927, 263] width 49 height 22
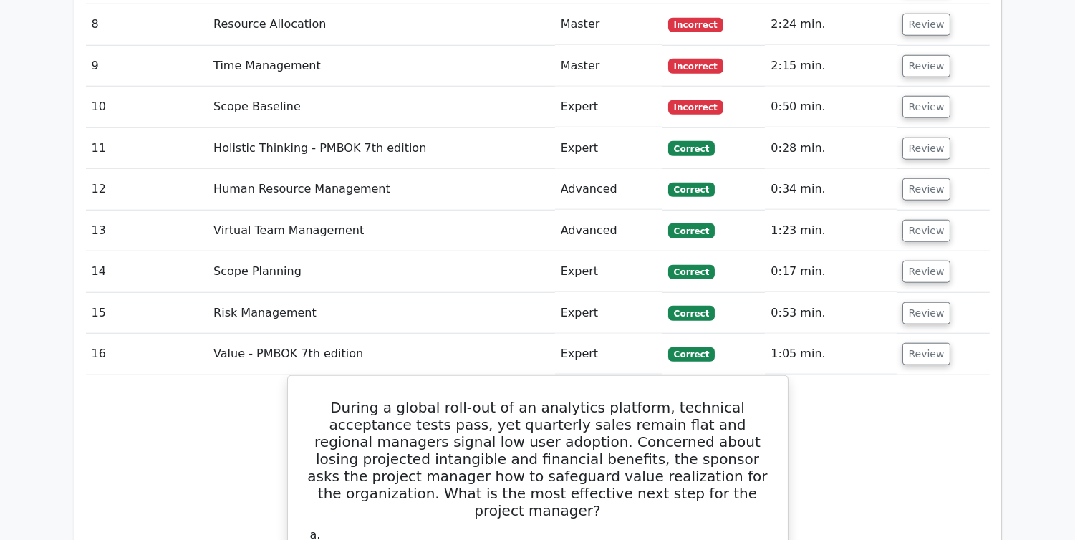
scroll to position [2489, 0]
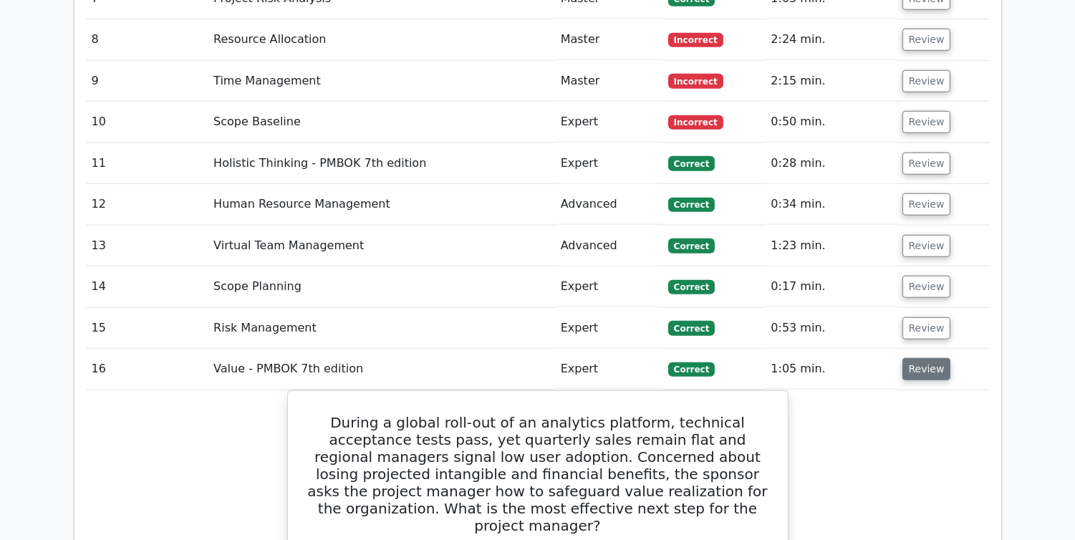
click at [928, 358] on button "Review" at bounding box center [927, 369] width 49 height 22
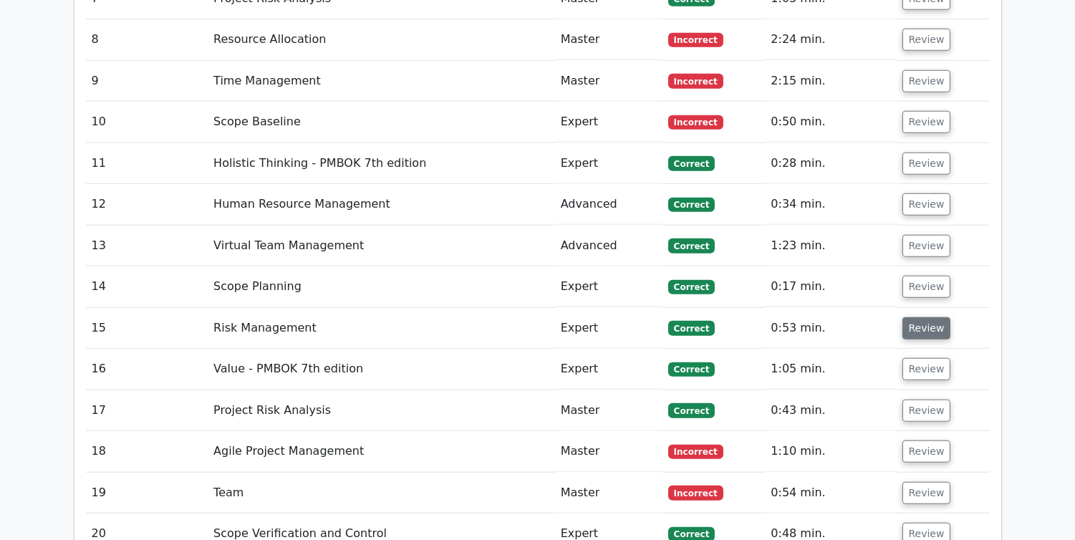
click at [933, 317] on button "Review" at bounding box center [927, 328] width 49 height 22
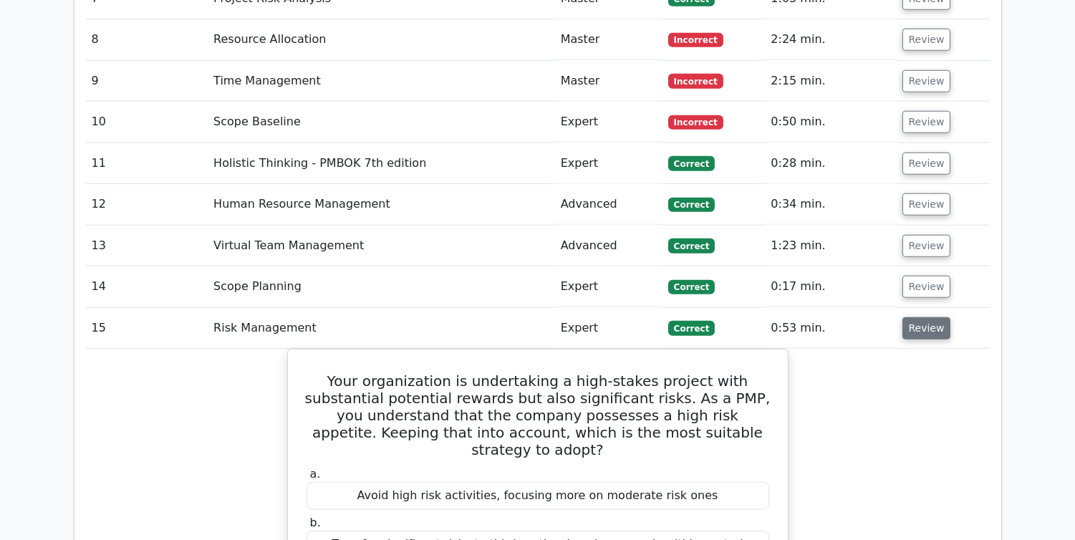
click at [925, 317] on button "Review" at bounding box center [927, 328] width 49 height 22
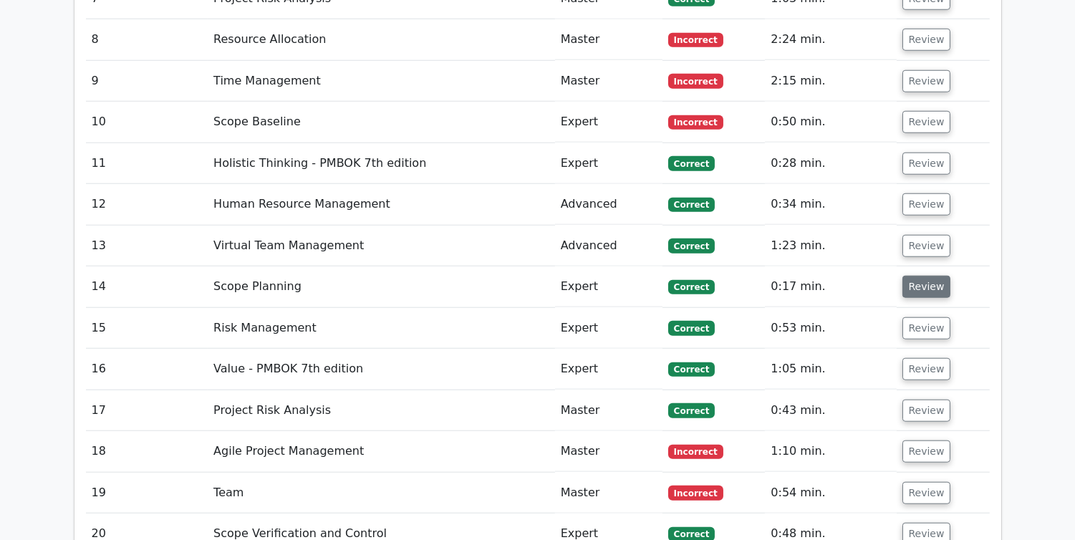
click at [918, 276] on button "Review" at bounding box center [927, 287] width 49 height 22
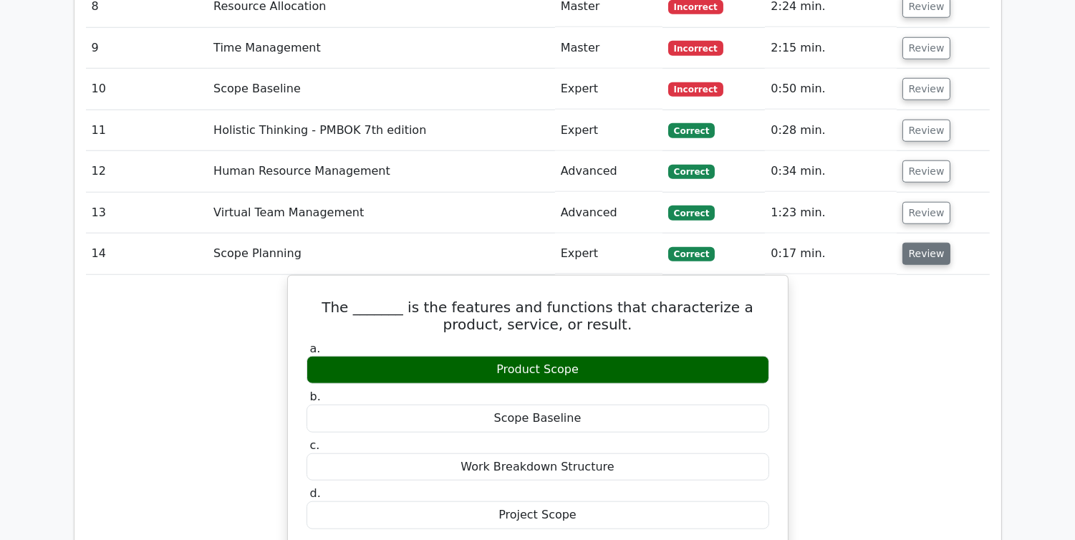
scroll to position [2516, 0]
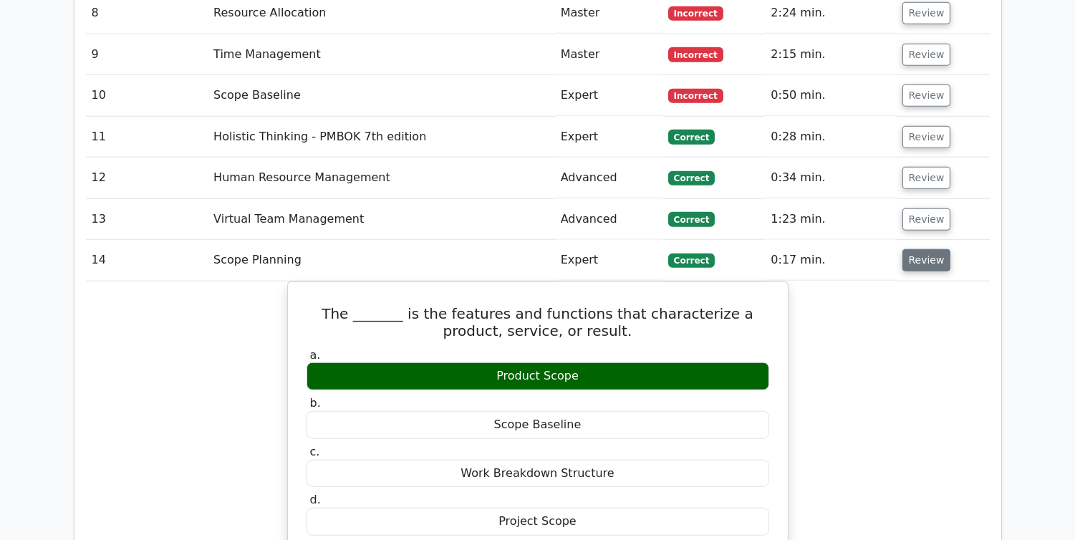
click at [923, 249] on button "Review" at bounding box center [927, 260] width 49 height 22
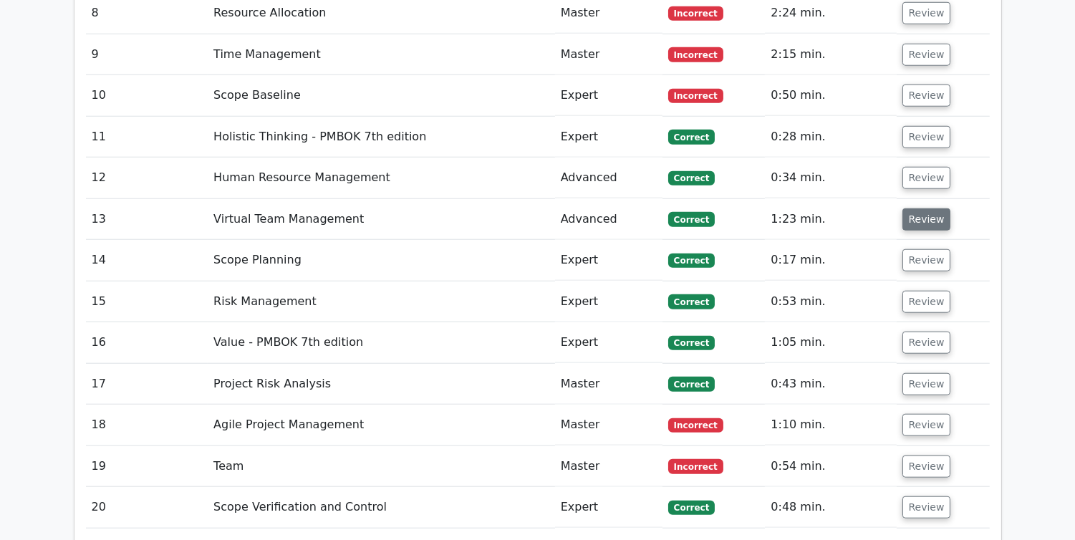
click at [927, 208] on button "Review" at bounding box center [927, 219] width 49 height 22
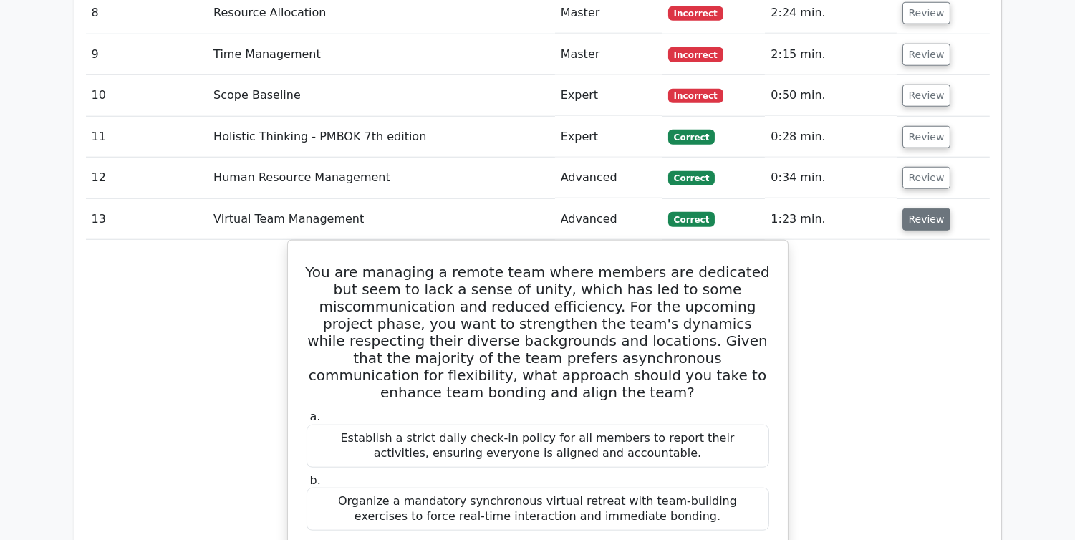
click at [918, 208] on button "Review" at bounding box center [927, 219] width 49 height 22
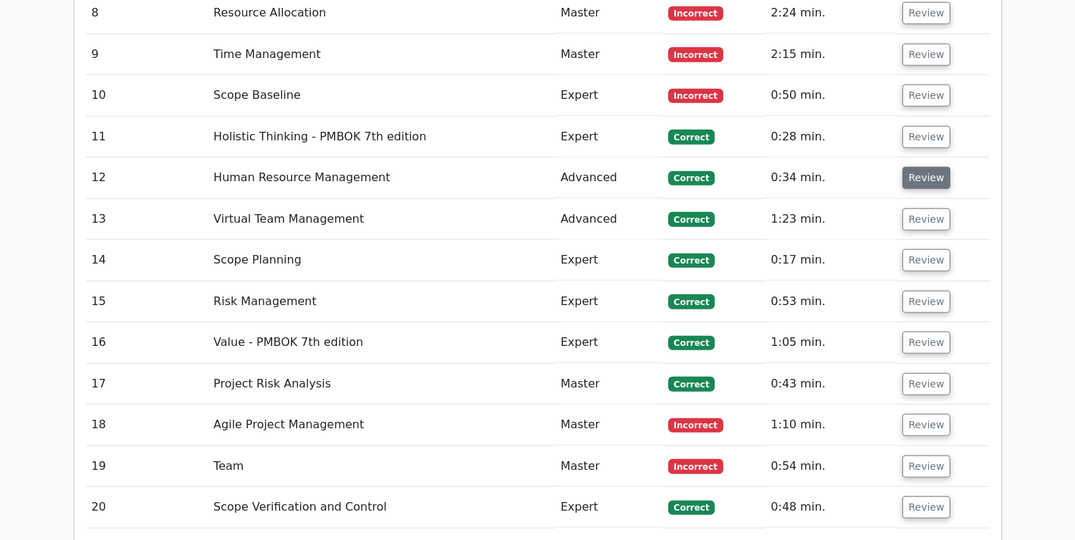
click at [919, 167] on button "Review" at bounding box center [927, 178] width 49 height 22
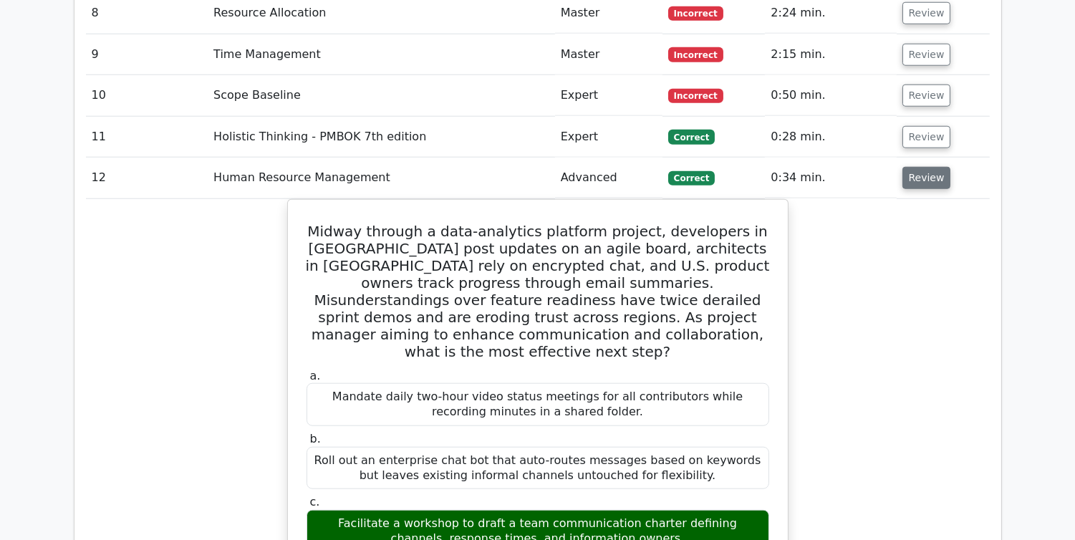
click at [919, 167] on button "Review" at bounding box center [927, 178] width 49 height 22
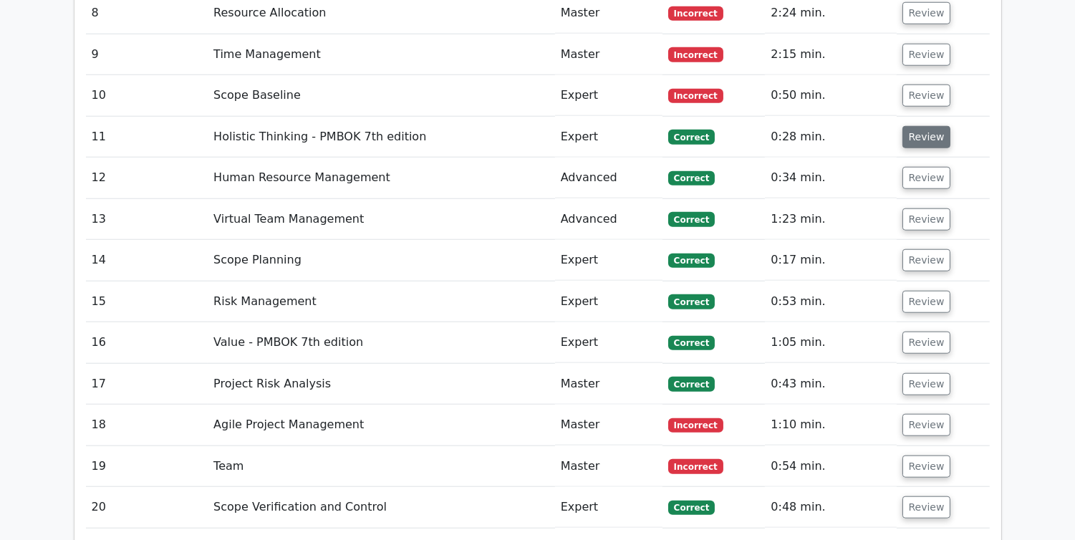
click at [918, 126] on button "Review" at bounding box center [927, 137] width 49 height 22
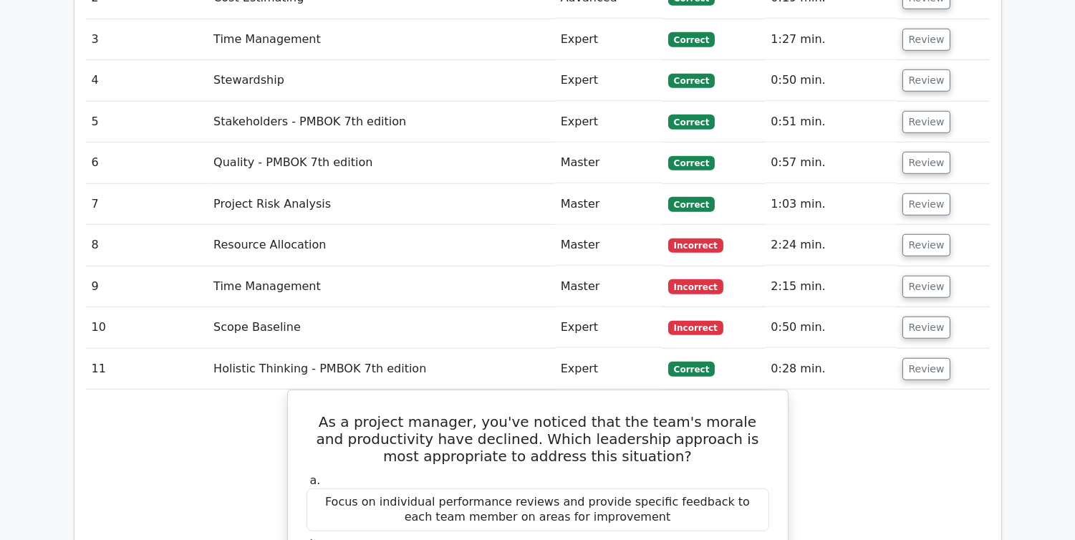
scroll to position [2276, 0]
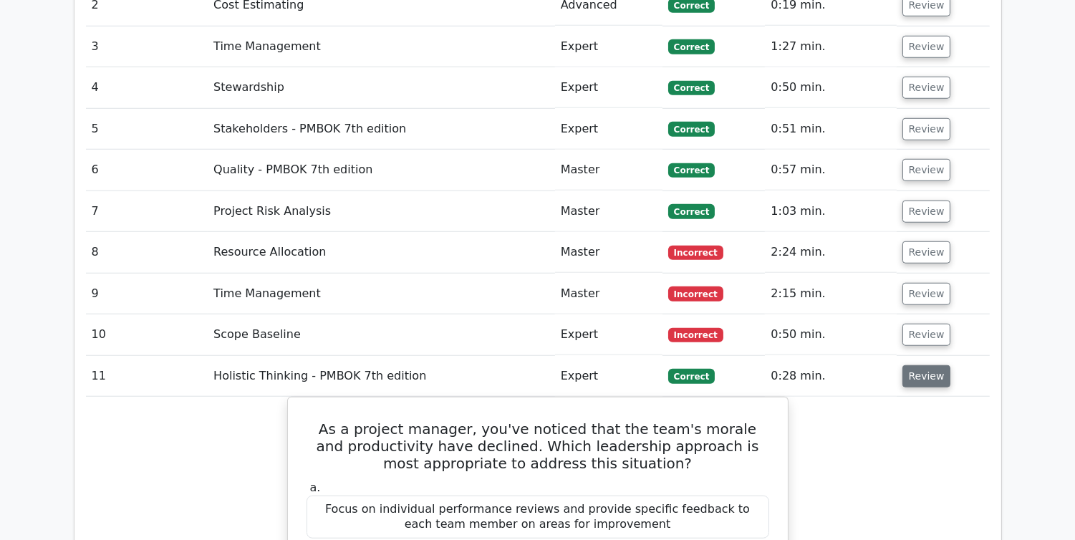
click at [919, 365] on button "Review" at bounding box center [927, 376] width 49 height 22
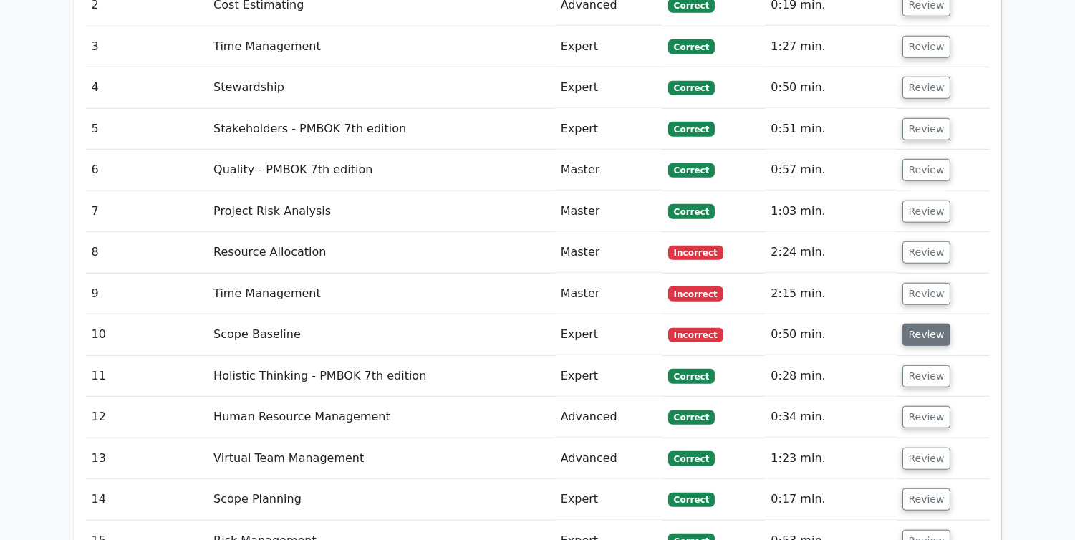
click at [931, 324] on button "Review" at bounding box center [927, 335] width 49 height 22
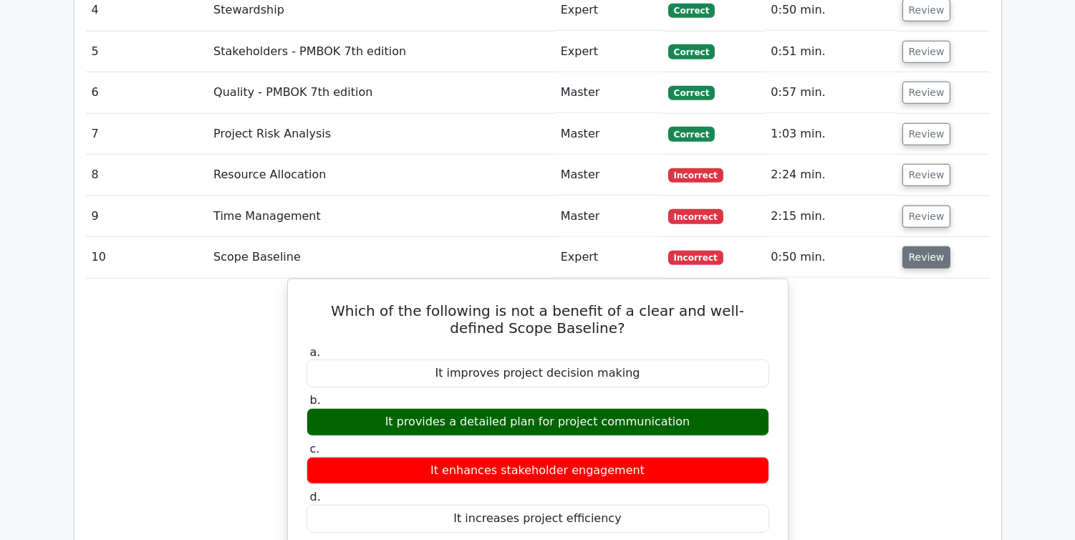
scroll to position [2357, 0]
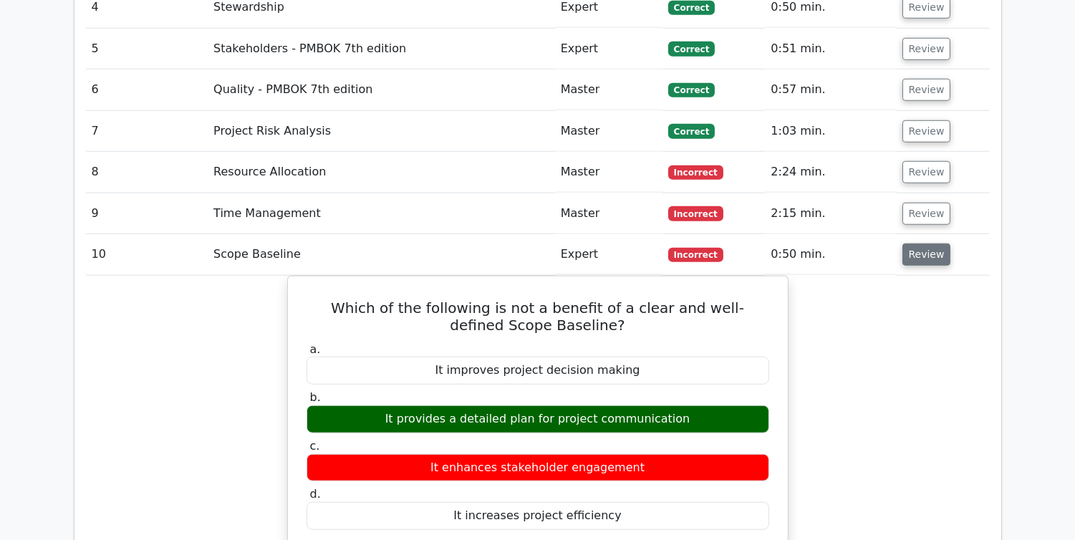
click at [931, 244] on button "Review" at bounding box center [927, 255] width 49 height 22
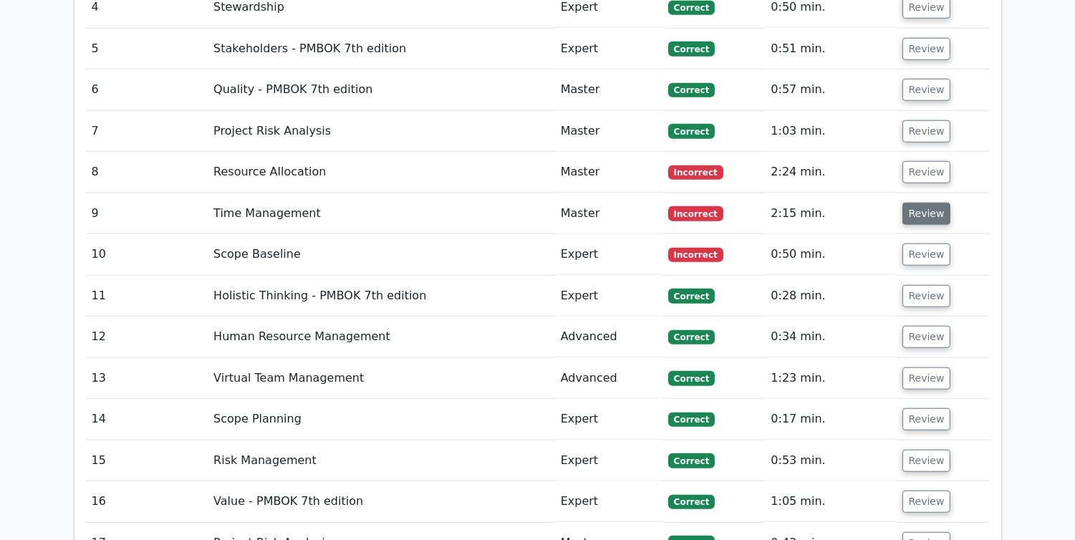
click at [926, 203] on button "Review" at bounding box center [927, 214] width 49 height 22
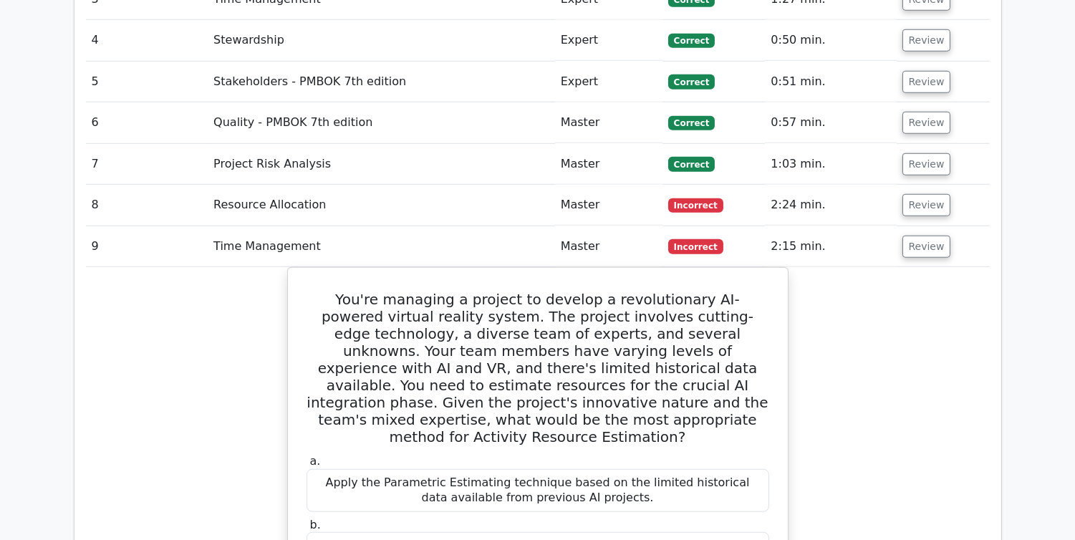
scroll to position [2317, 0]
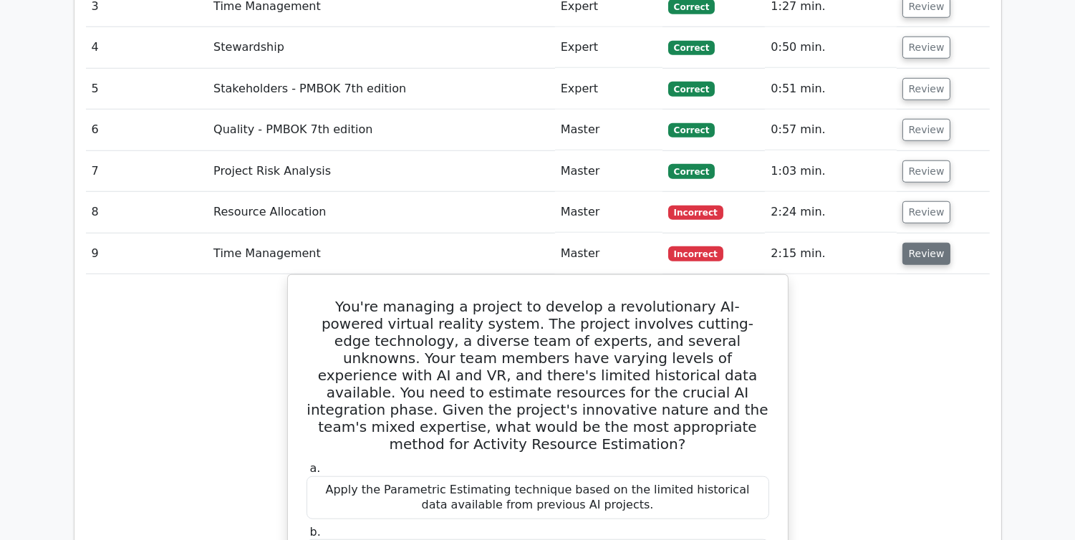
click at [924, 243] on button "Review" at bounding box center [927, 254] width 49 height 22
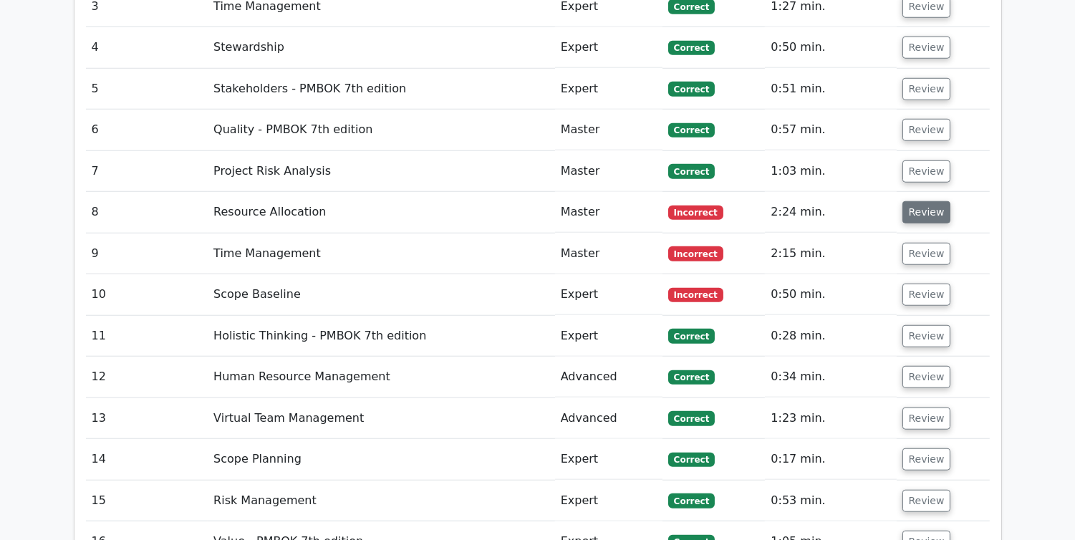
click at [924, 201] on button "Review" at bounding box center [927, 212] width 49 height 22
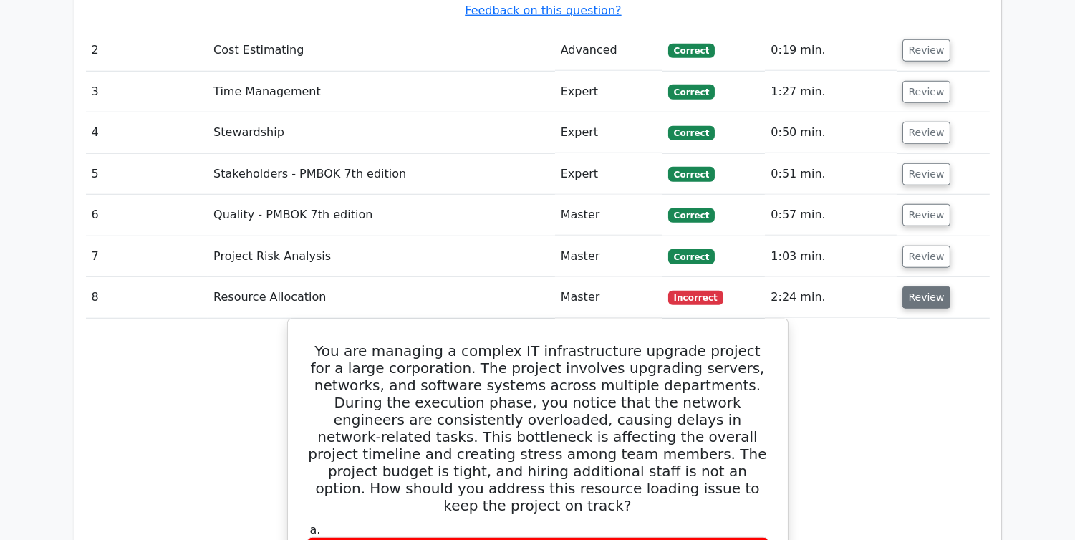
scroll to position [2223, 0]
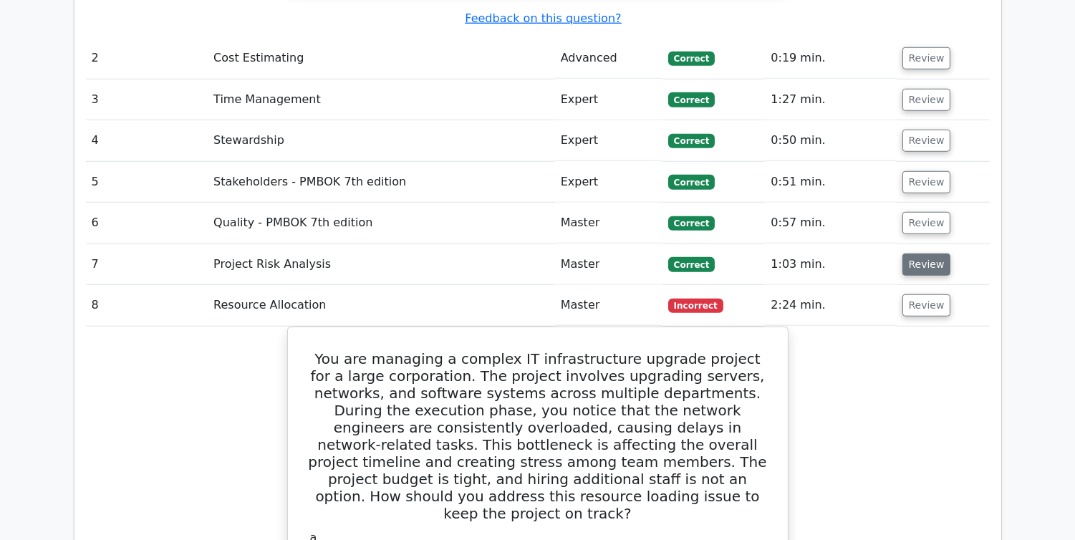
click at [917, 254] on button "Review" at bounding box center [927, 265] width 49 height 22
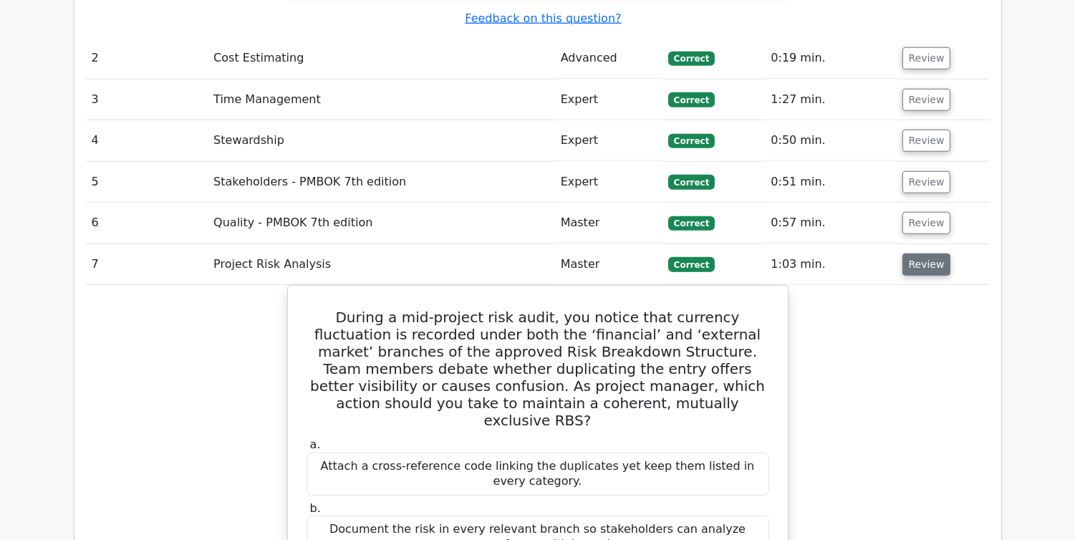
click at [917, 254] on button "Review" at bounding box center [927, 265] width 49 height 22
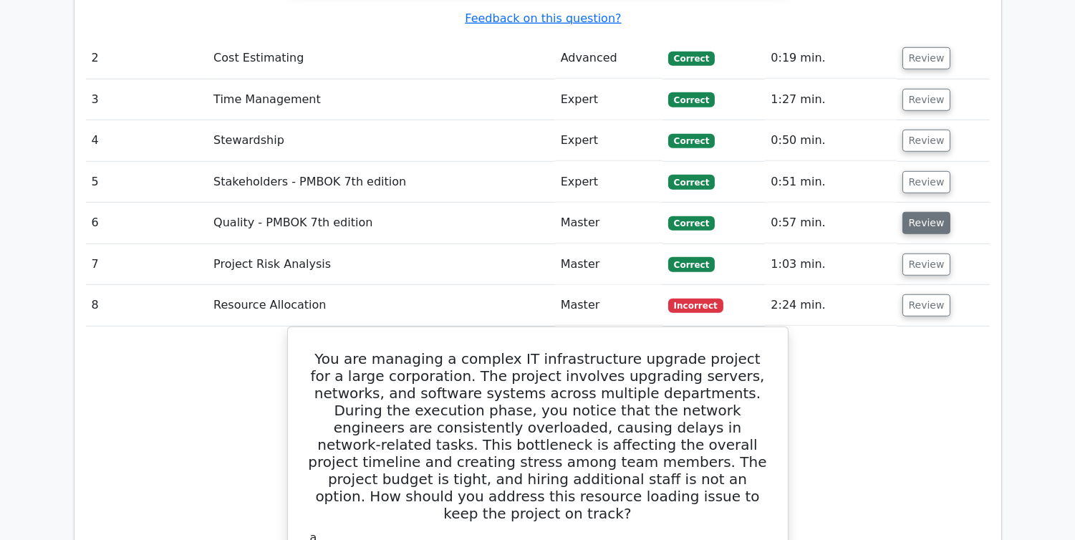
click at [917, 212] on button "Review" at bounding box center [927, 223] width 49 height 22
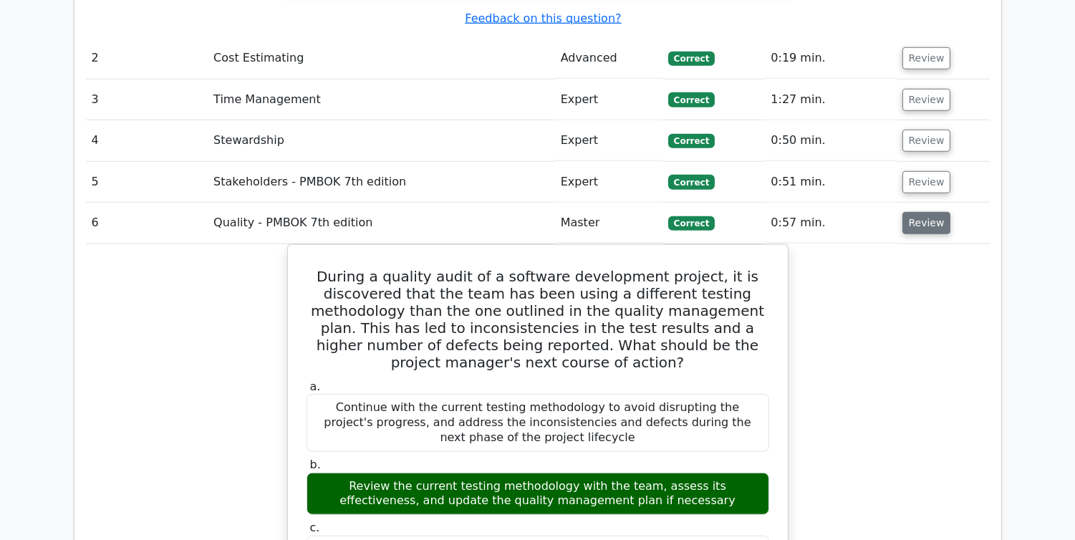
click at [917, 212] on button "Review" at bounding box center [927, 223] width 49 height 22
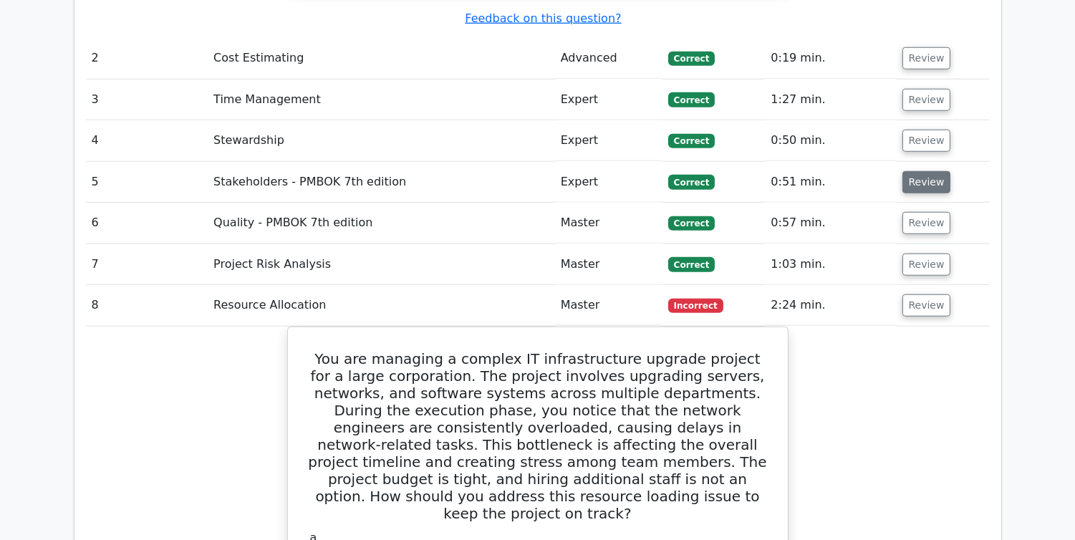
click at [920, 171] on button "Review" at bounding box center [927, 182] width 49 height 22
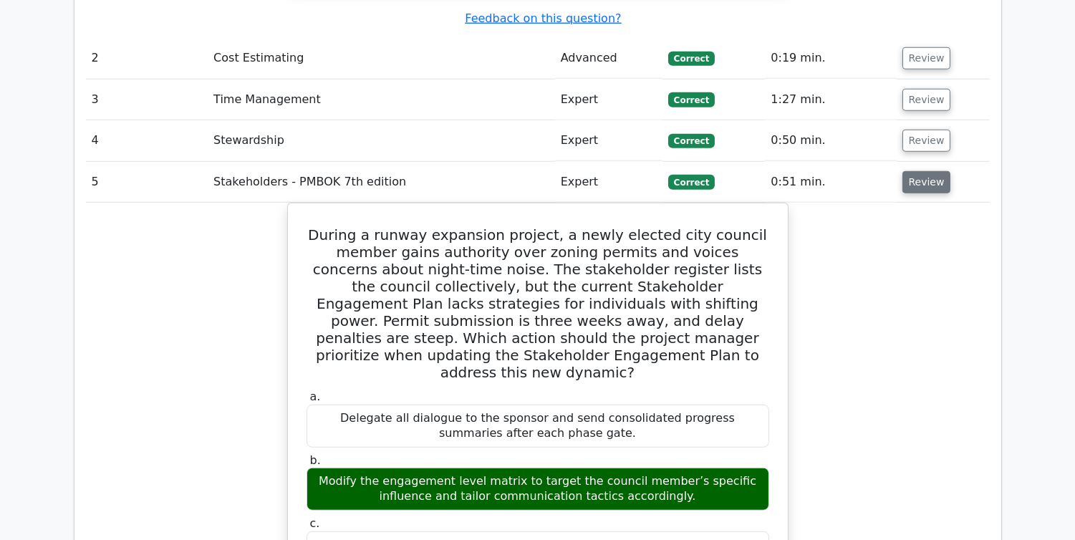
click at [911, 171] on button "Review" at bounding box center [927, 182] width 49 height 22
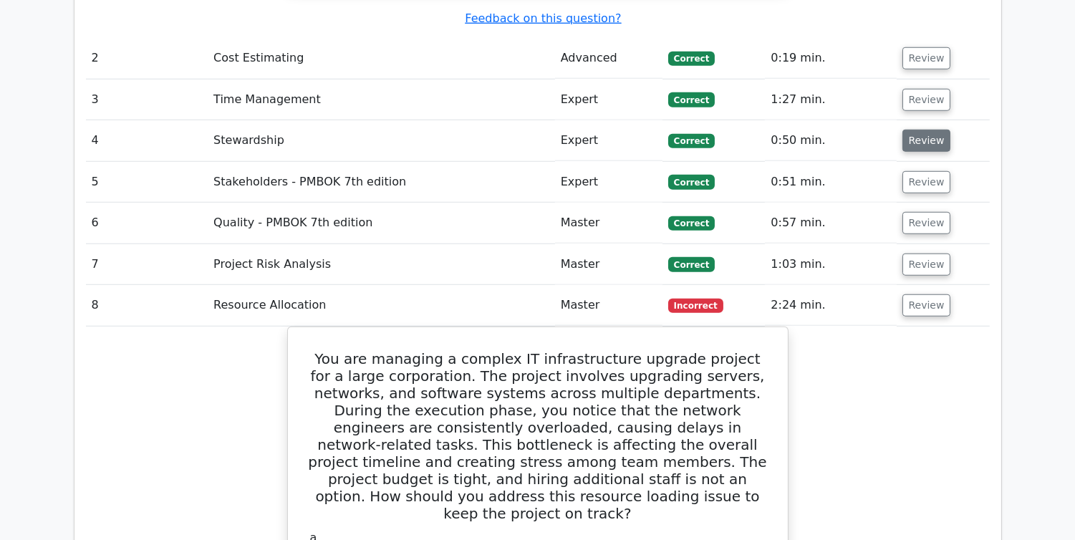
click at [931, 130] on button "Review" at bounding box center [927, 141] width 49 height 22
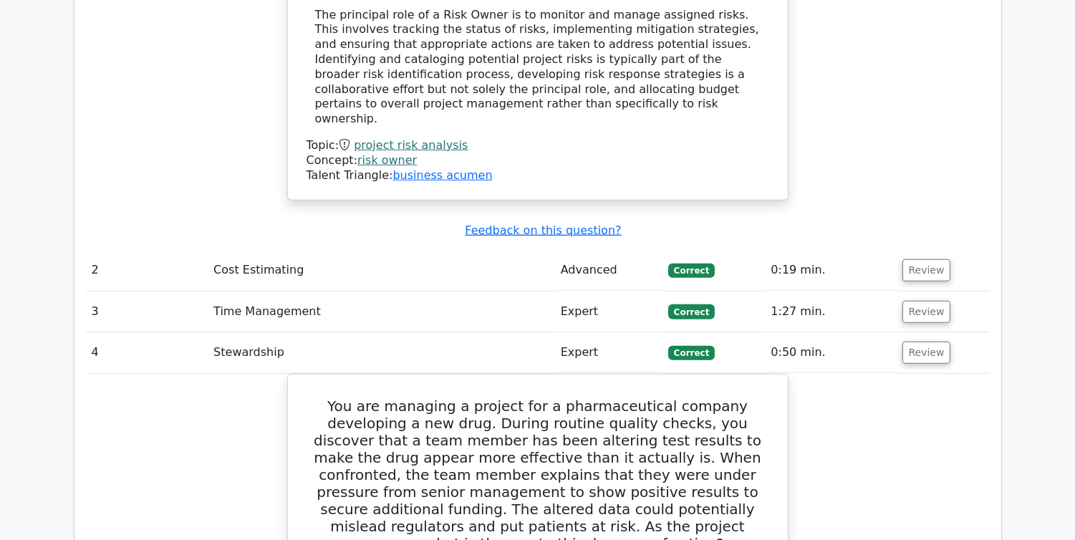
scroll to position [2011, 0]
click at [915, 342] on button "Review" at bounding box center [927, 353] width 49 height 22
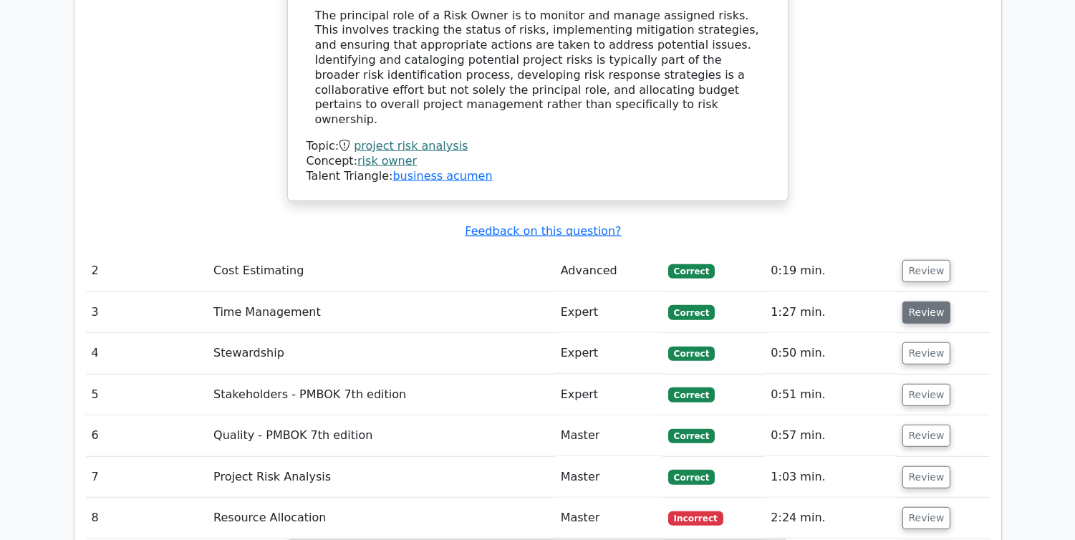
click at [917, 302] on button "Review" at bounding box center [927, 313] width 49 height 22
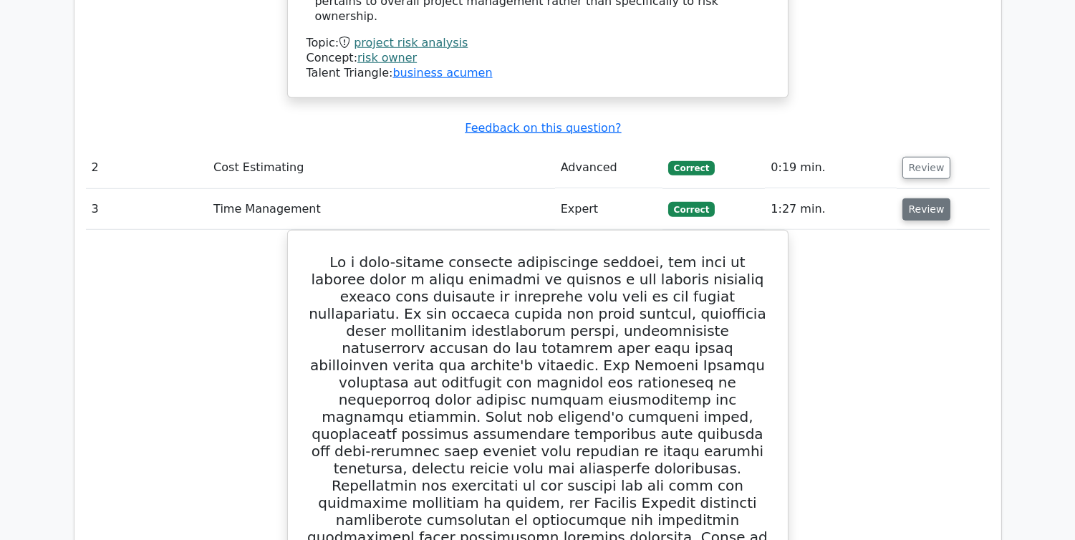
scroll to position [2078, 0]
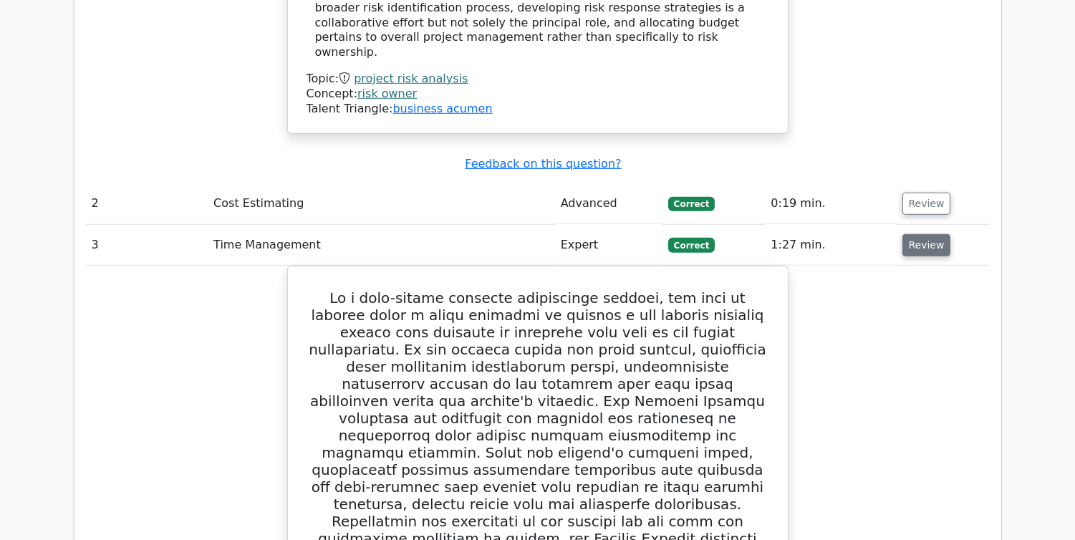
click at [921, 234] on button "Review" at bounding box center [927, 245] width 49 height 22
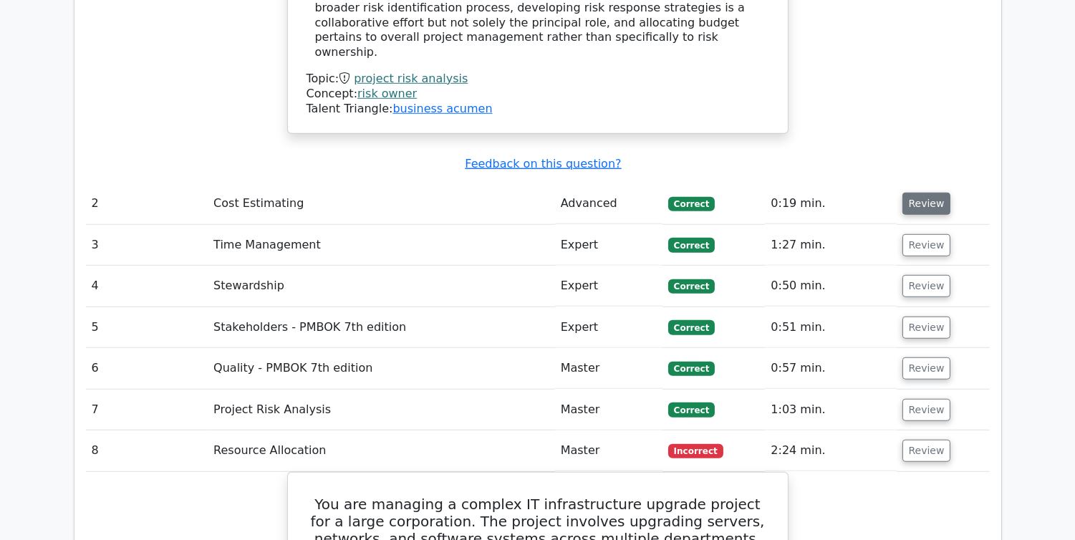
click at [917, 193] on button "Review" at bounding box center [927, 204] width 49 height 22
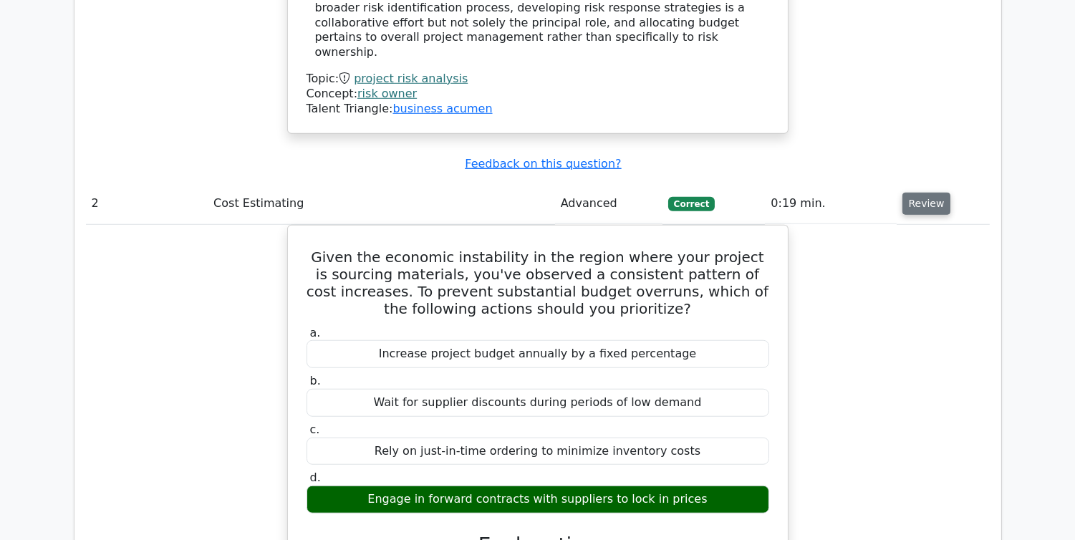
click at [917, 193] on button "Review" at bounding box center [927, 204] width 49 height 22
